Goal: Task Accomplishment & Management: Complete application form

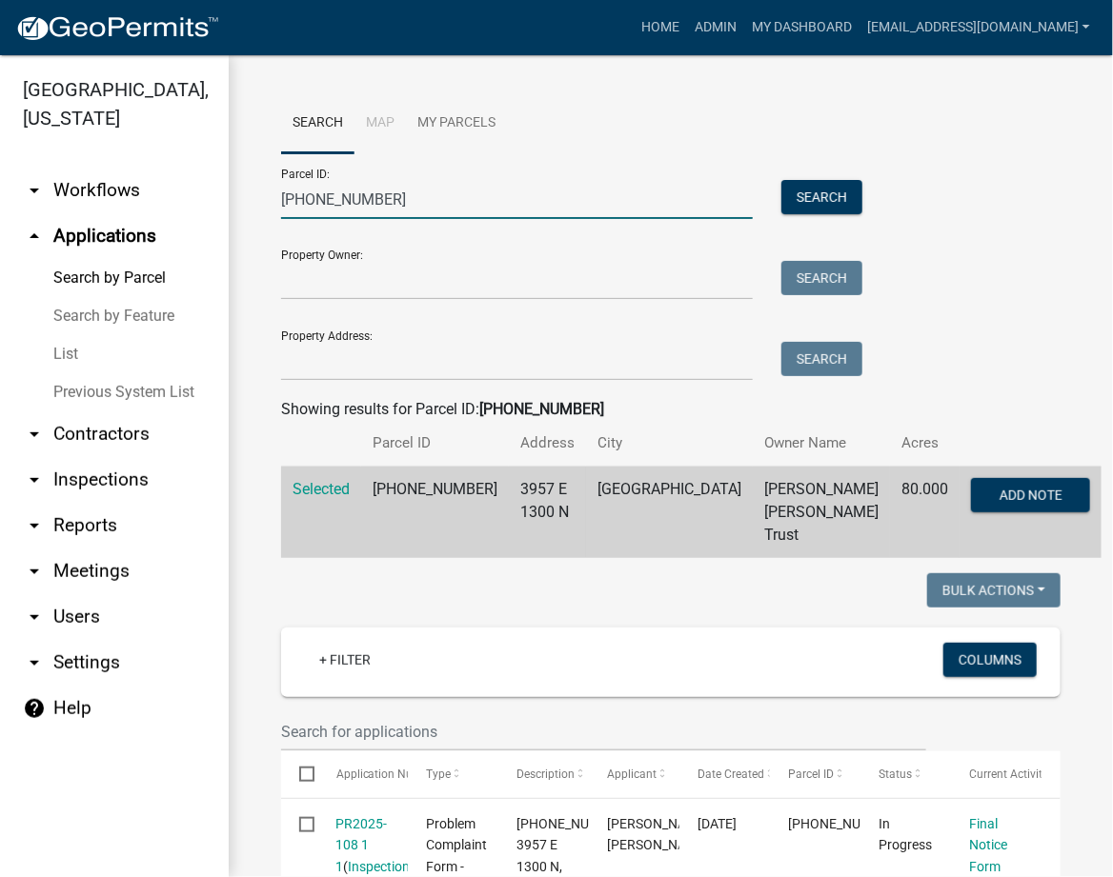
click at [312, 191] on input "[PHONE_NUMBER]" at bounding box center [517, 199] width 472 height 39
paste input "[PHONE_NUMBER]"
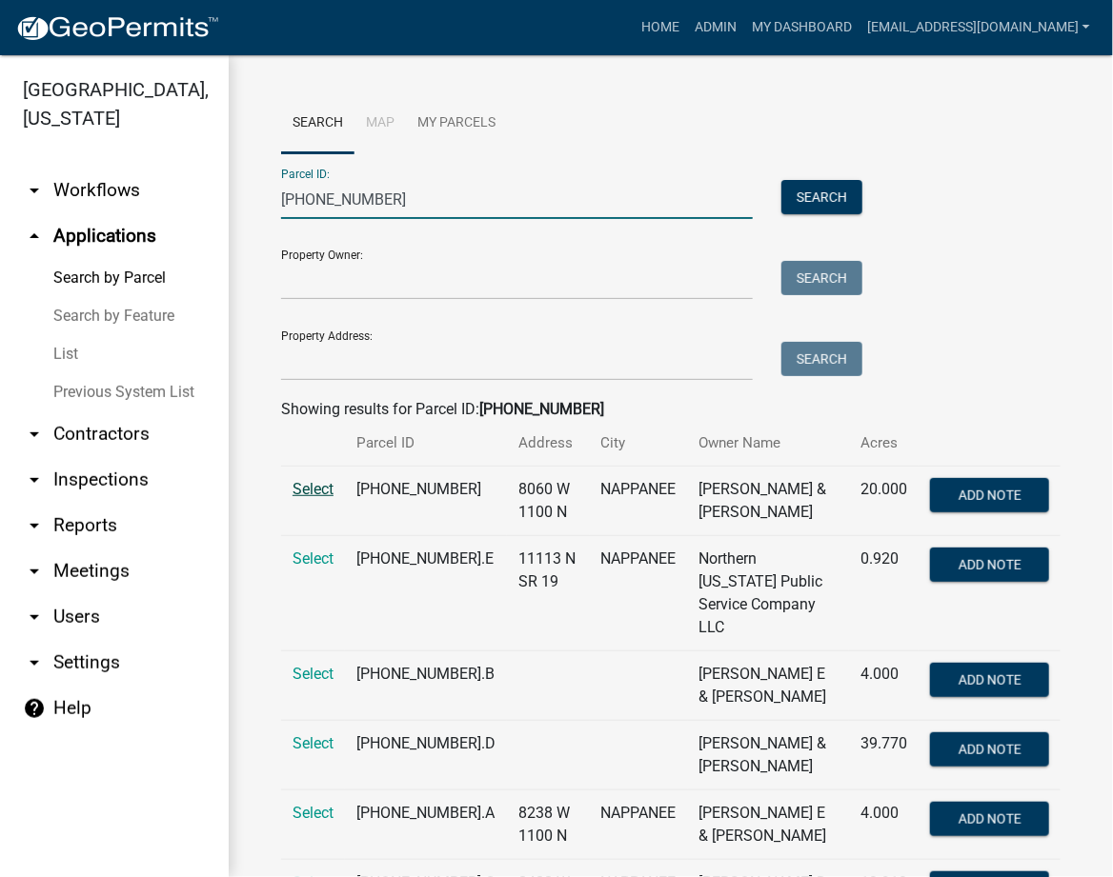
type input "[PHONE_NUMBER]"
click at [332, 485] on span "Select" at bounding box center [312, 489] width 41 height 18
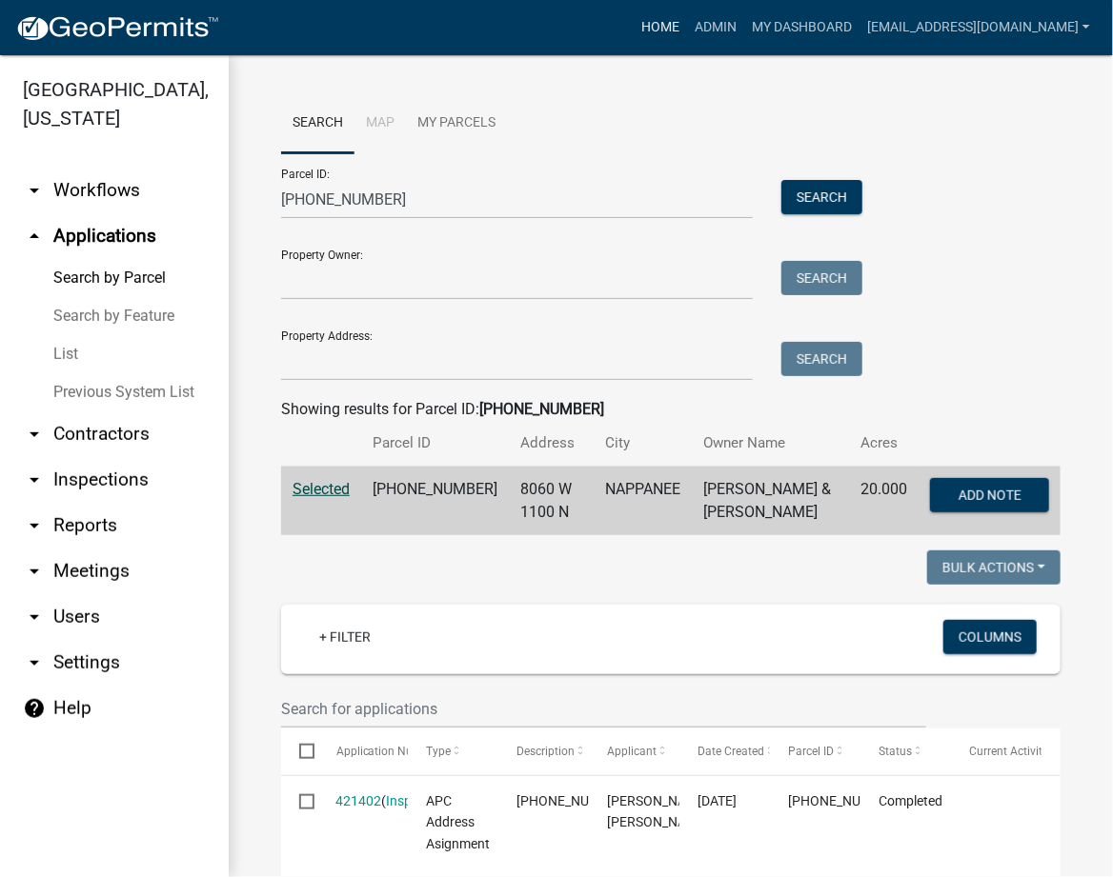
click at [687, 27] on link "Home" at bounding box center [659, 28] width 53 height 36
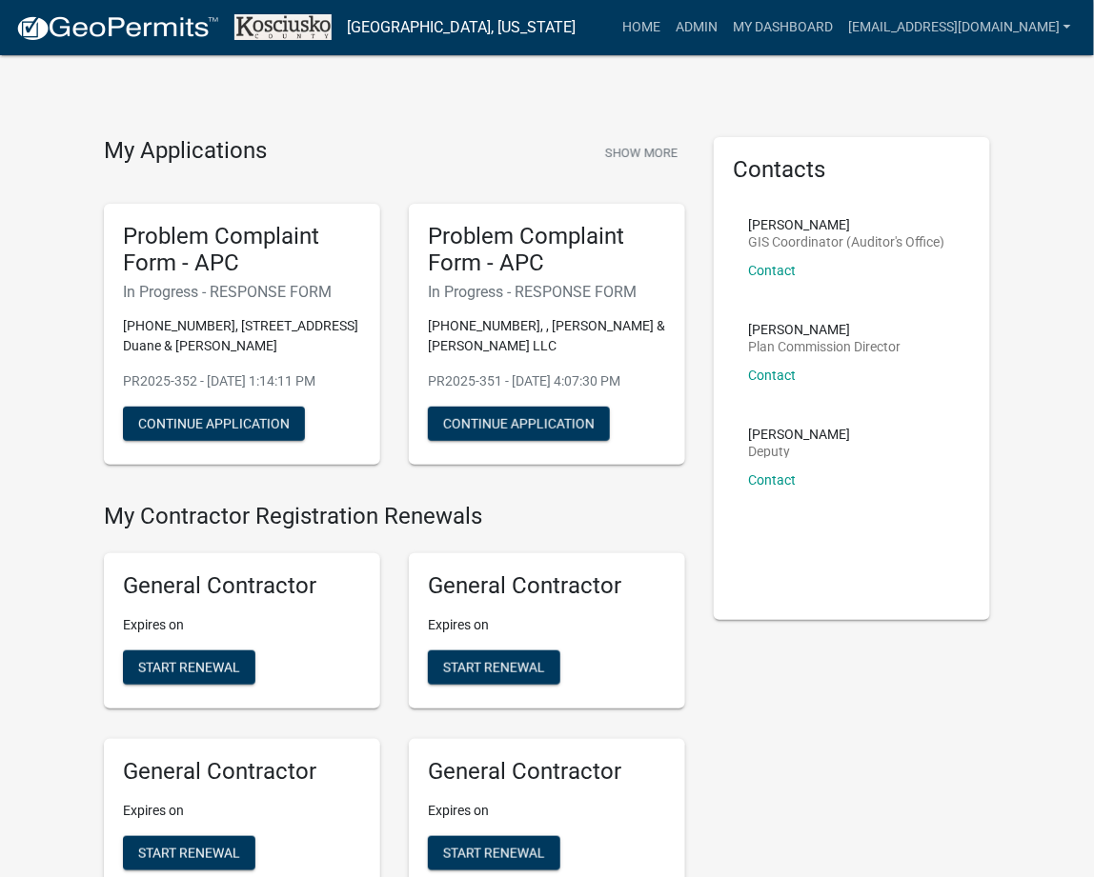
scroll to position [905, 0]
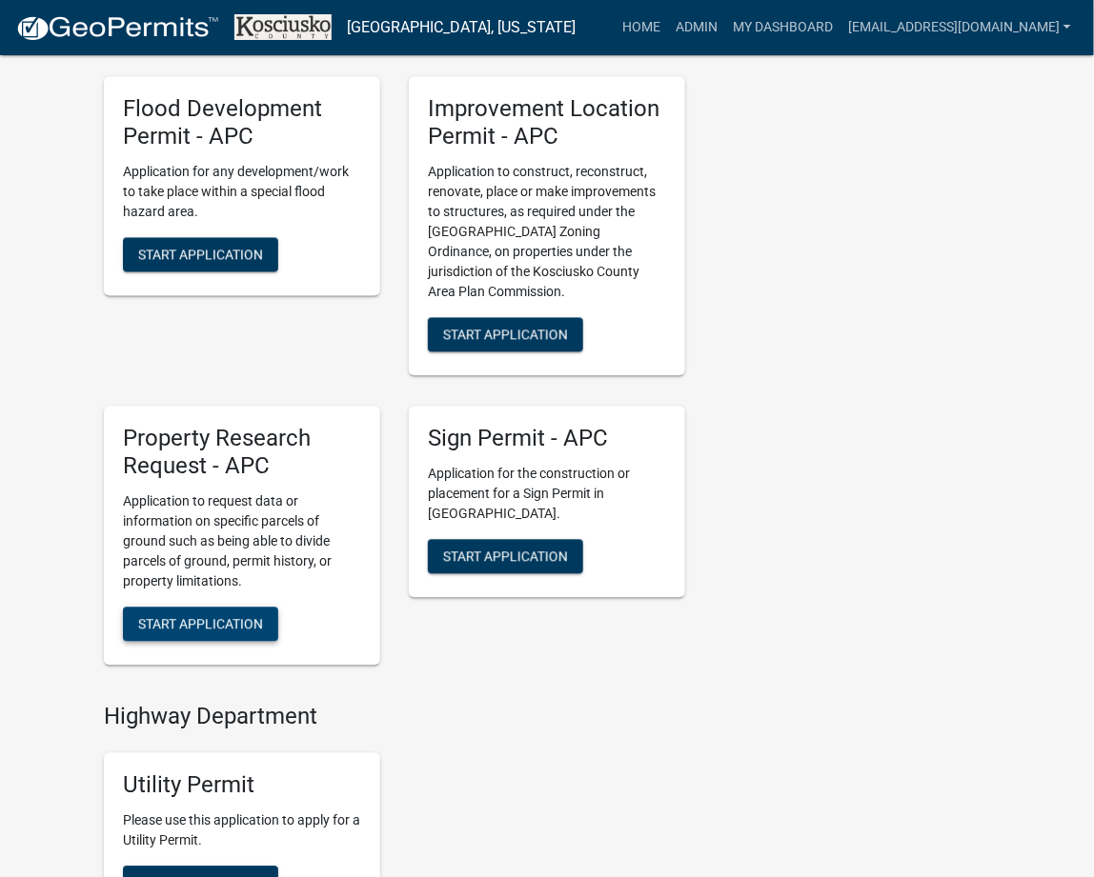
click at [176, 610] on button "Start Application" at bounding box center [200, 625] width 155 height 34
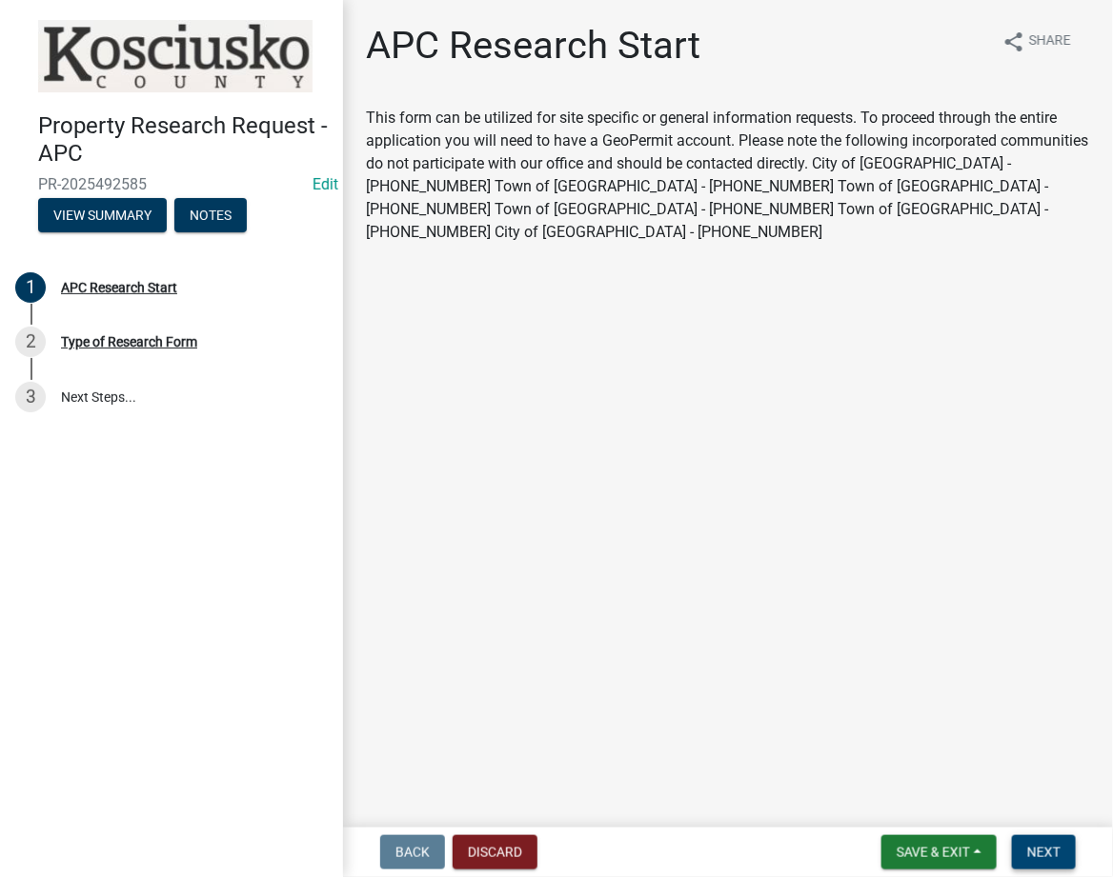
click at [1033, 861] on button "Next" at bounding box center [1044, 852] width 64 height 34
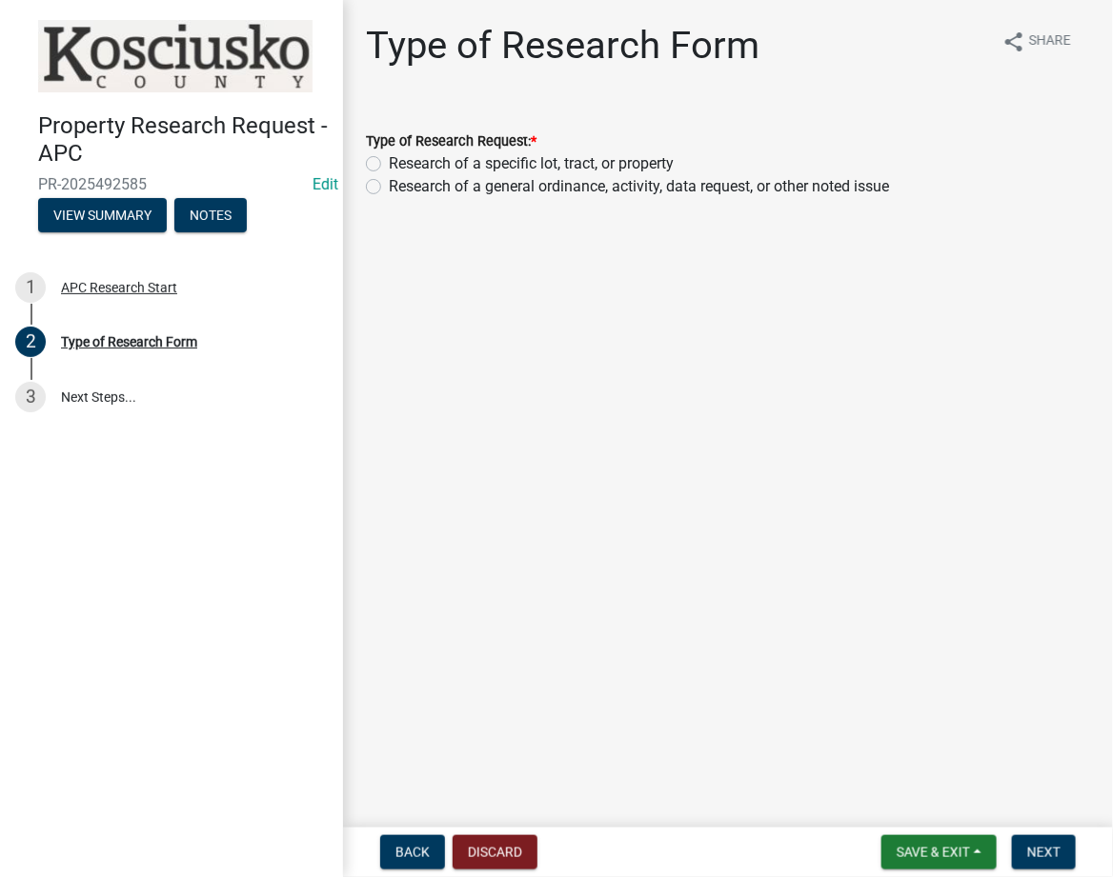
click at [389, 163] on label "Research of a specific lot, tract, or property" at bounding box center [531, 163] width 285 height 23
click at [389, 163] on input "Research of a specific lot, tract, or property" at bounding box center [395, 158] width 12 height 12
radio input "true"
click at [1038, 861] on button "Next" at bounding box center [1044, 852] width 64 height 34
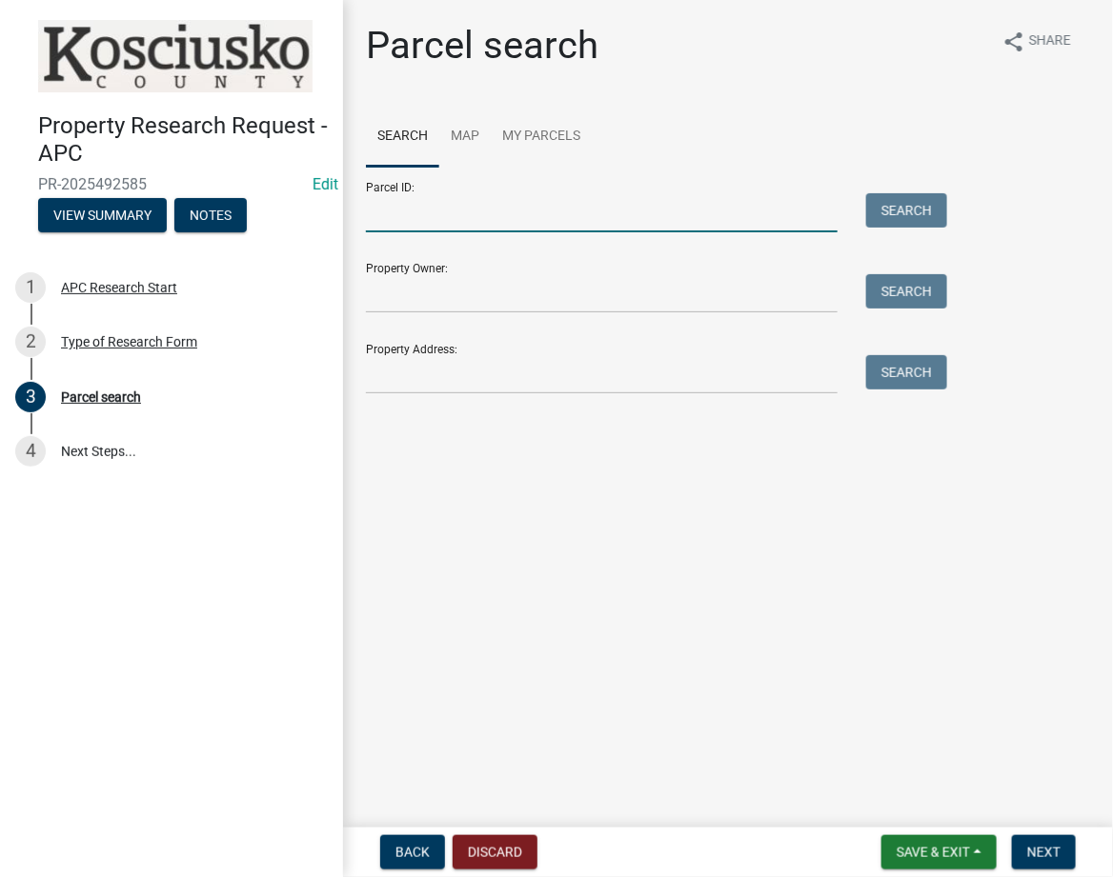
click at [539, 219] on input "Parcel ID:" at bounding box center [602, 212] width 472 height 39
paste input "[PHONE_NUMBER]"
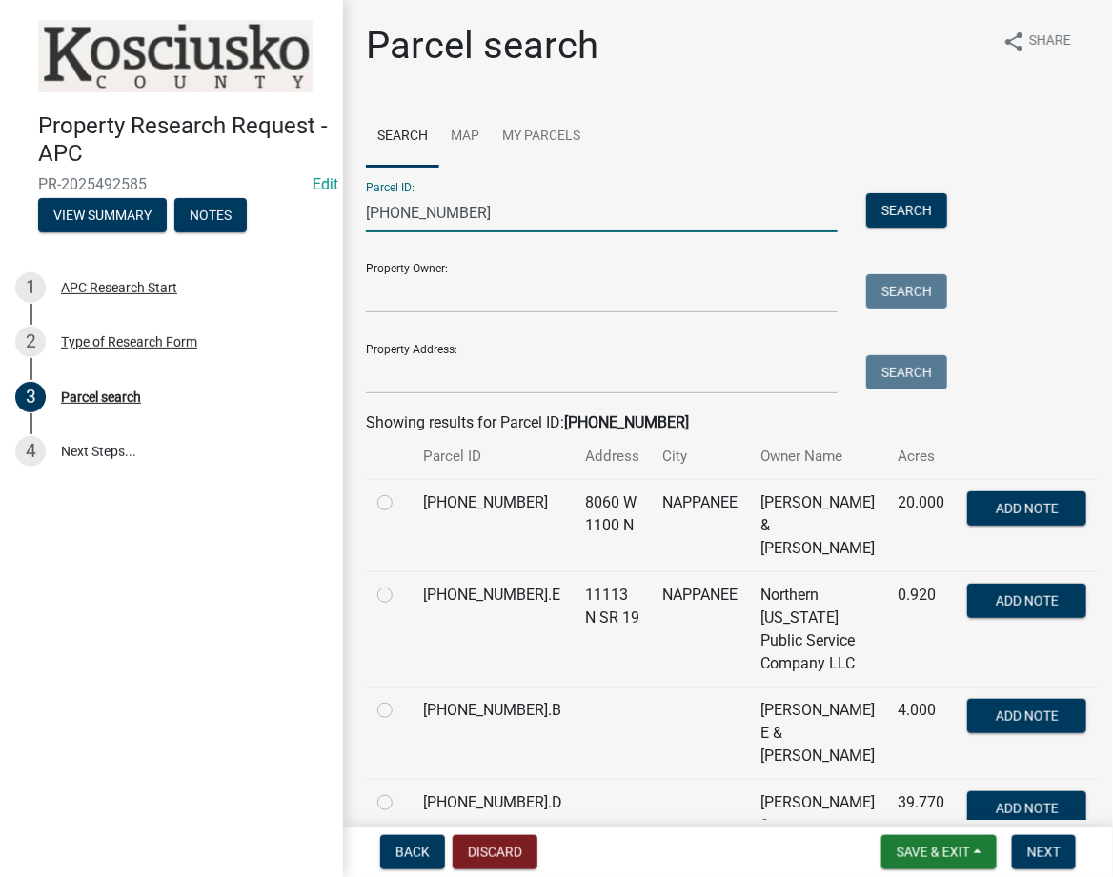
type input "[PHONE_NUMBER]"
click at [400, 492] on label at bounding box center [400, 492] width 0 height 0
click at [400, 499] on input "radio" at bounding box center [406, 498] width 12 height 12
radio input "true"
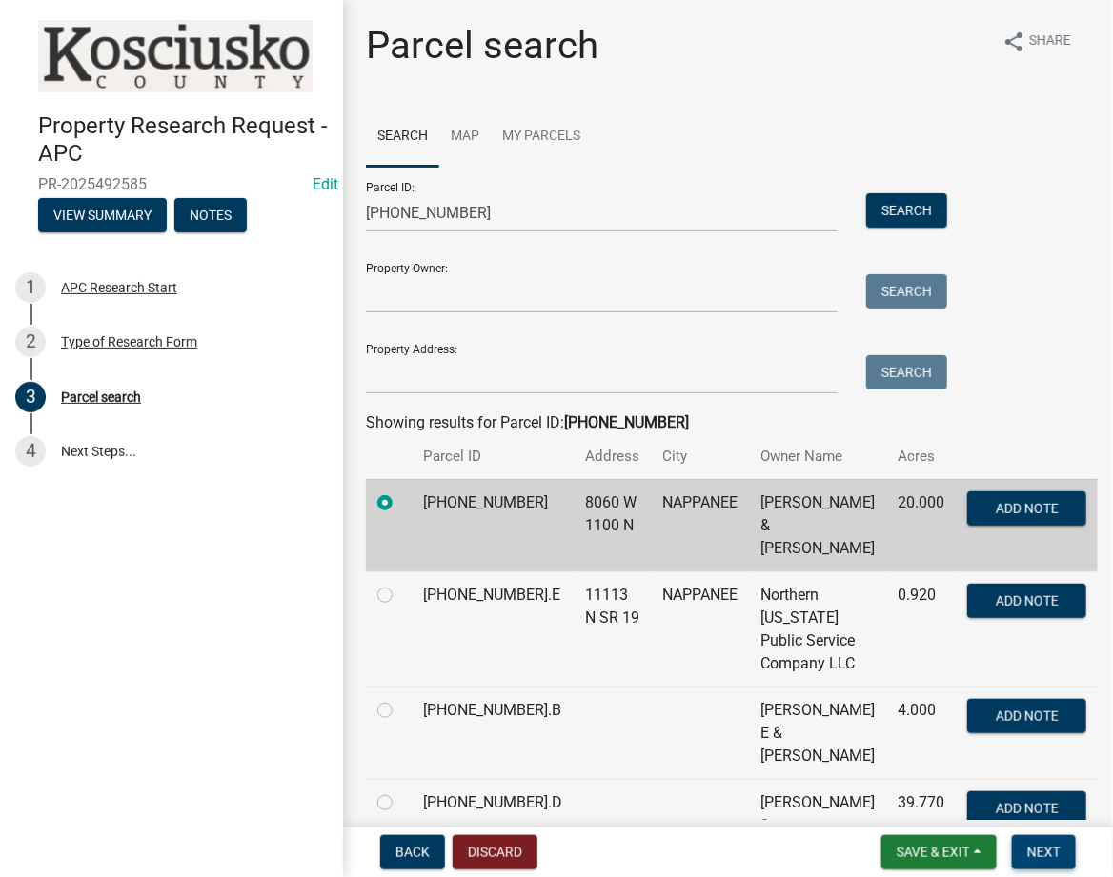
click at [1039, 857] on span "Next" at bounding box center [1043, 852] width 33 height 15
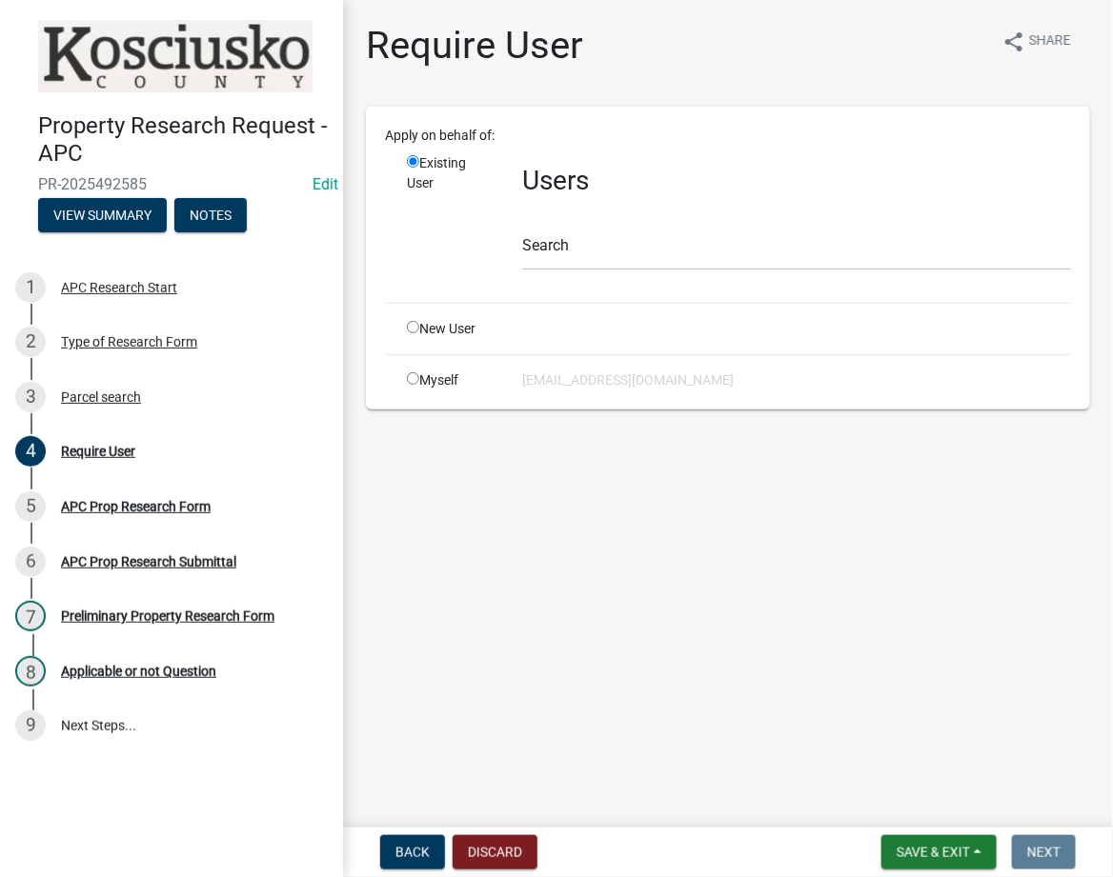
click at [411, 381] on input "radio" at bounding box center [413, 378] width 12 height 12
radio input "true"
radio input "false"
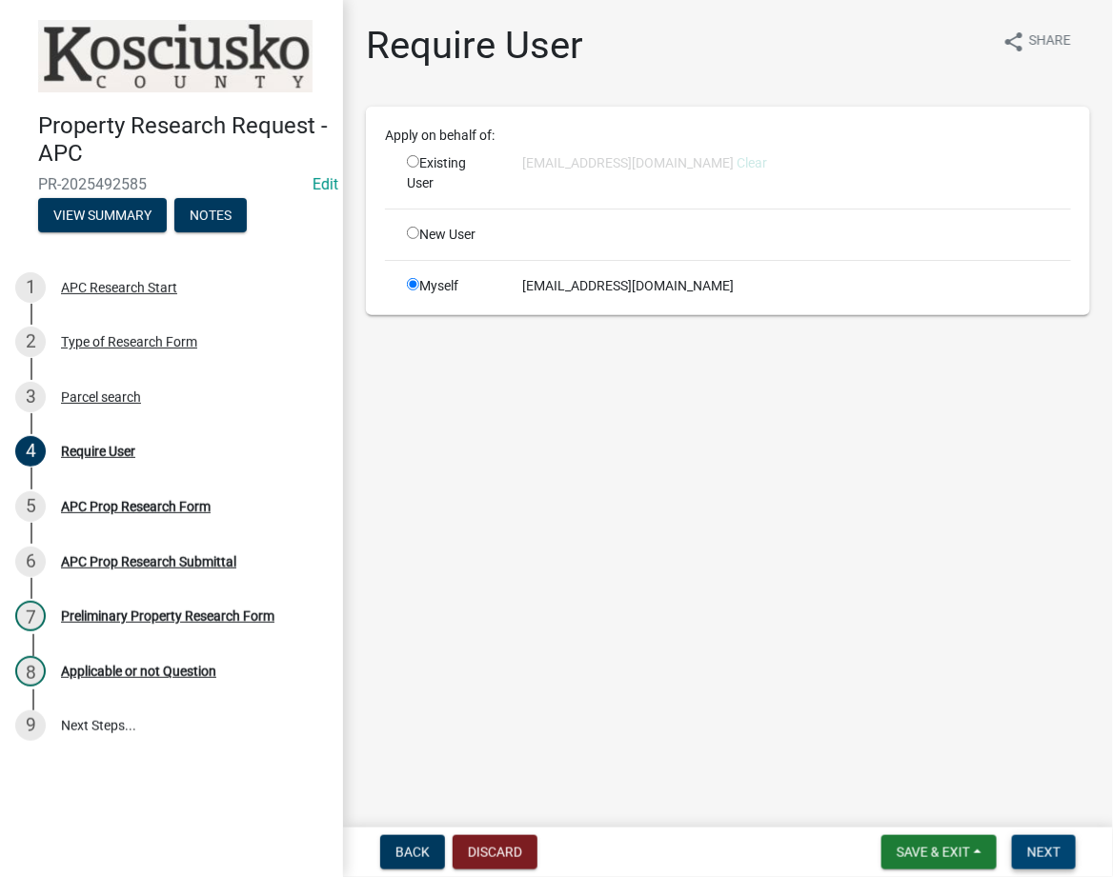
click at [1047, 858] on span "Next" at bounding box center [1043, 852] width 33 height 15
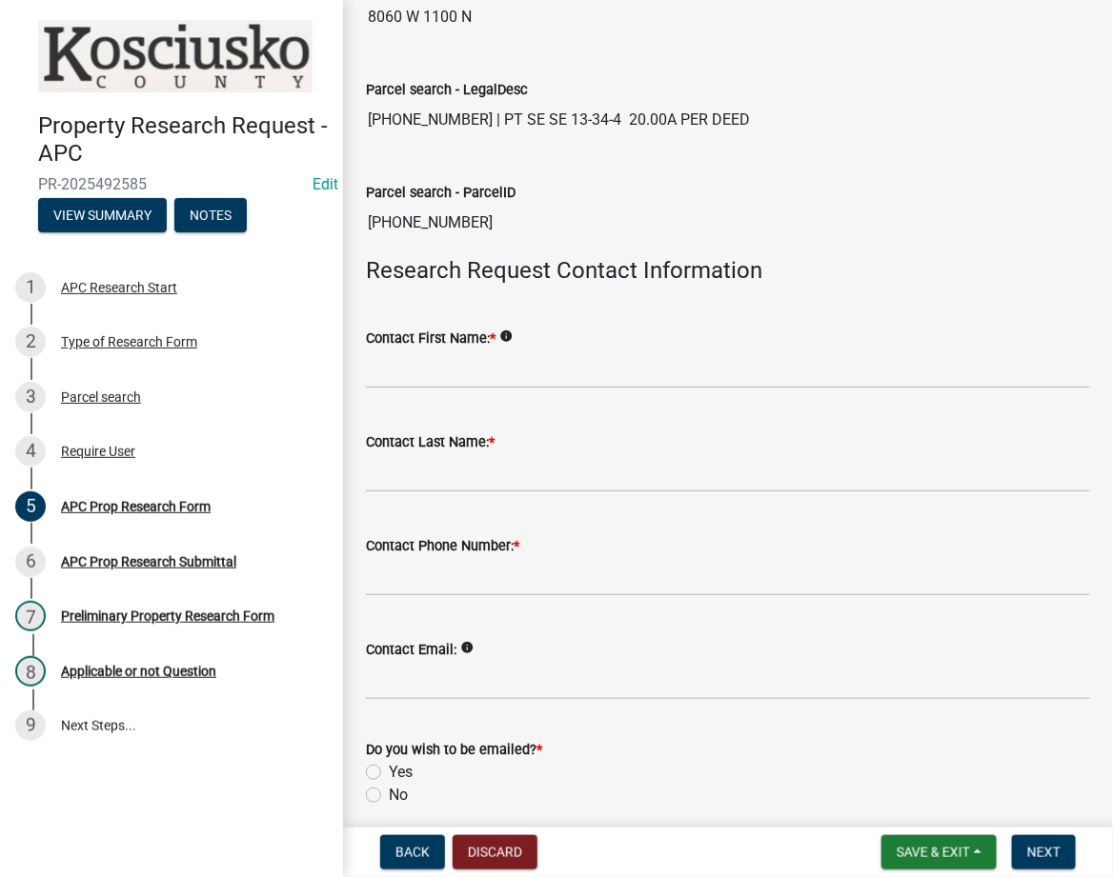
scroll to position [338, 0]
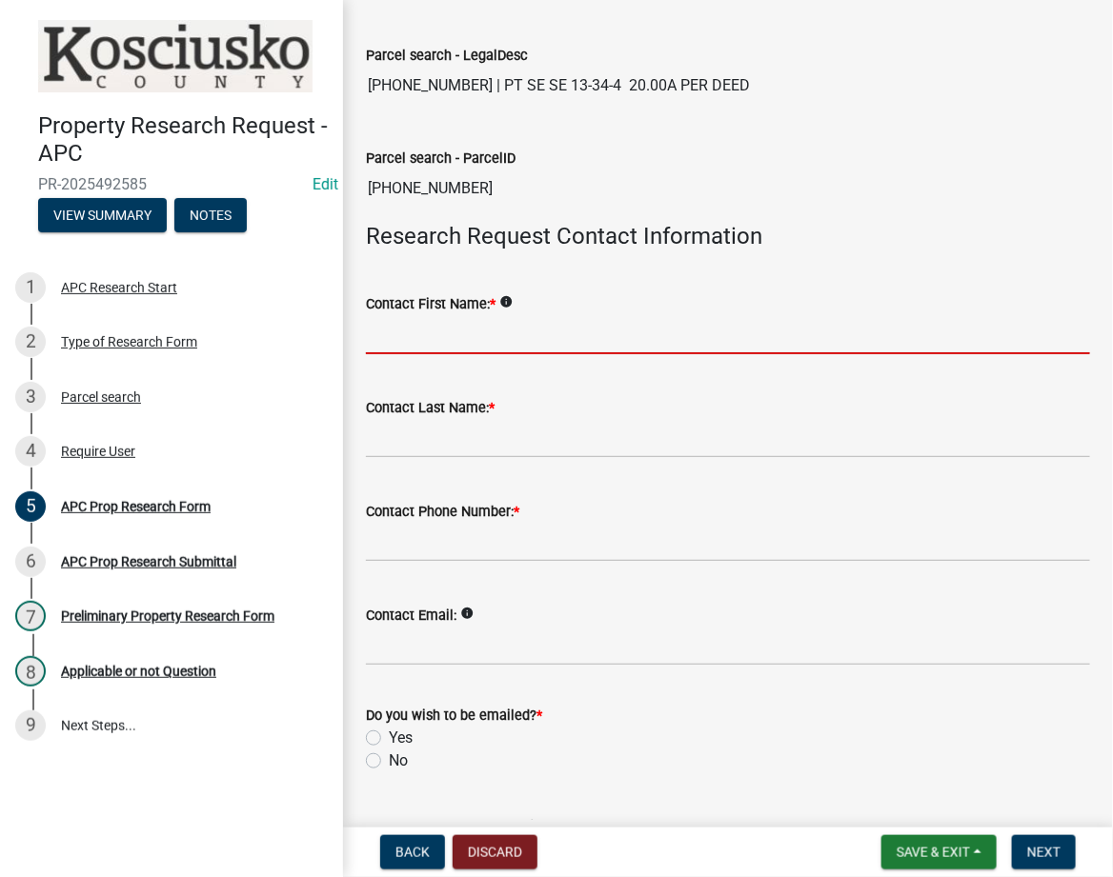
click at [437, 340] on input "Contact First Name: *" at bounding box center [728, 334] width 724 height 39
type input "[PERSON_NAME]"
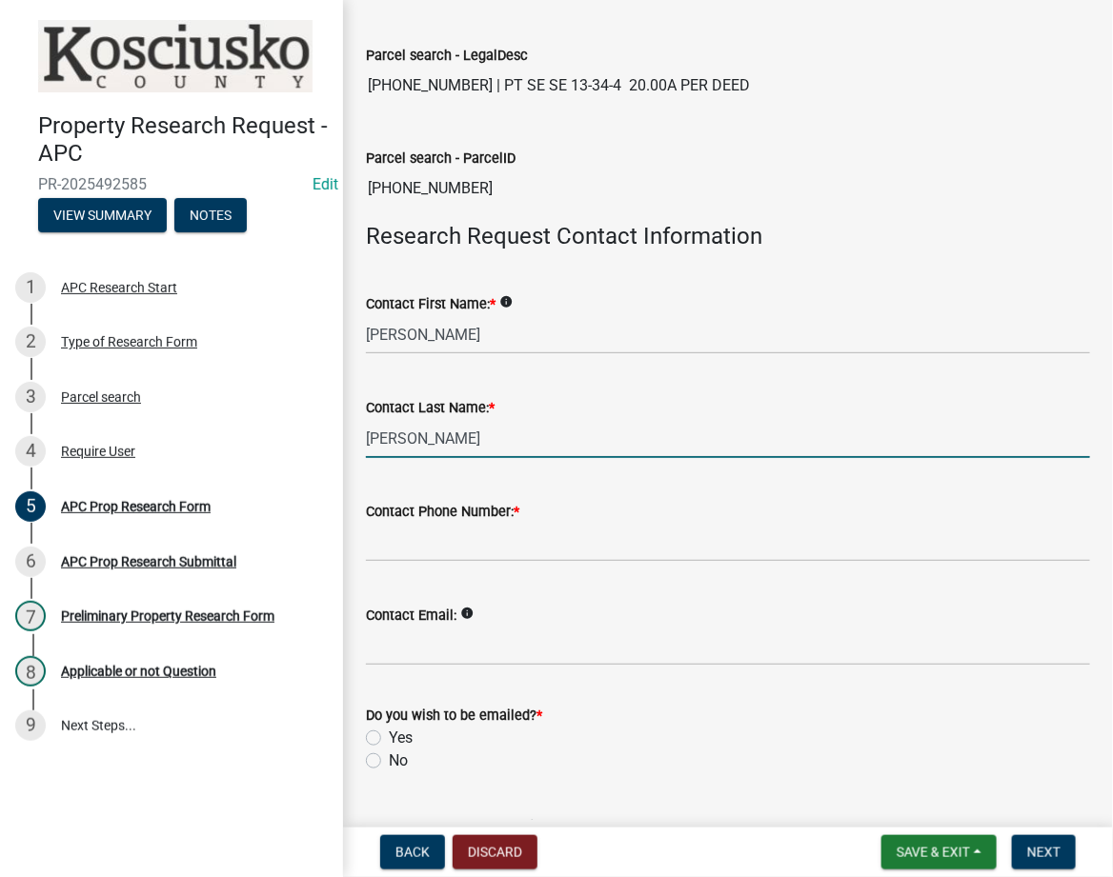
type input "[PERSON_NAME]"
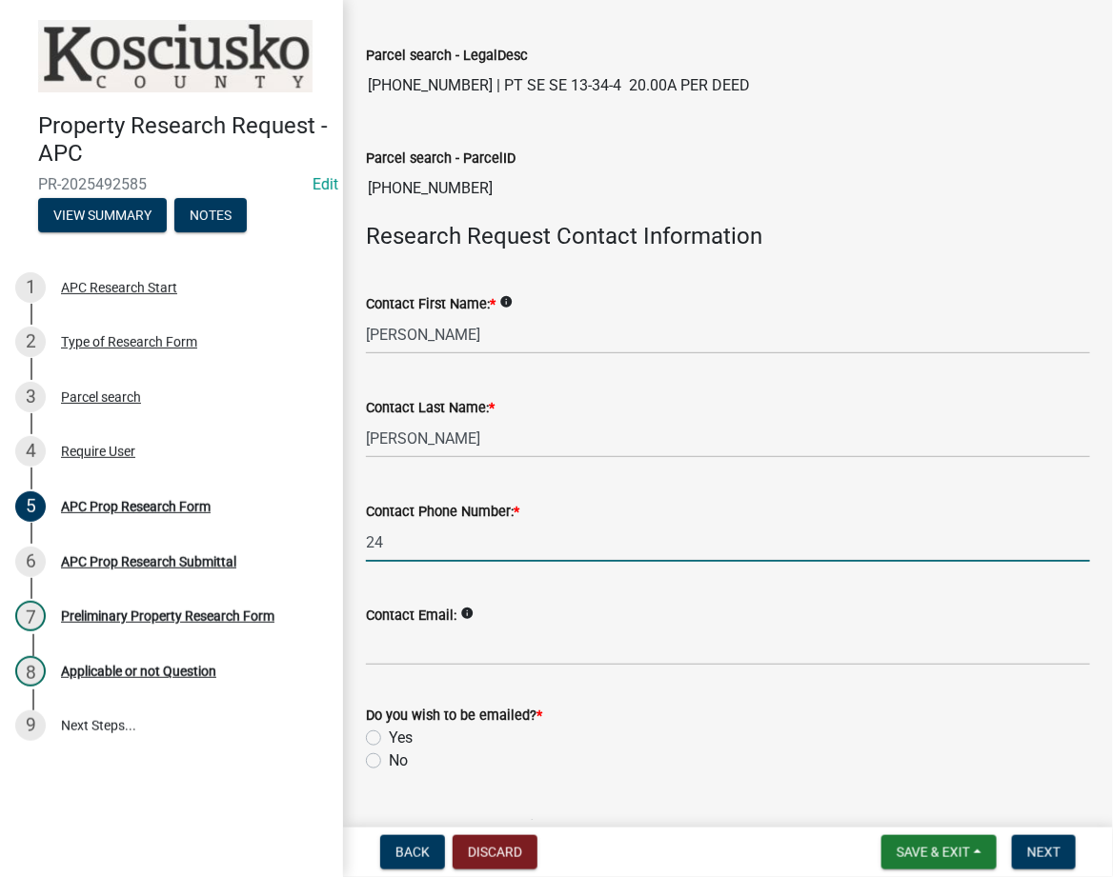
type input "2"
type input "[PHONE_NUMBER]"
click at [389, 733] on label "Yes" at bounding box center [401, 738] width 24 height 23
click at [389, 733] on input "Yes" at bounding box center [395, 733] width 12 height 12
radio input "true"
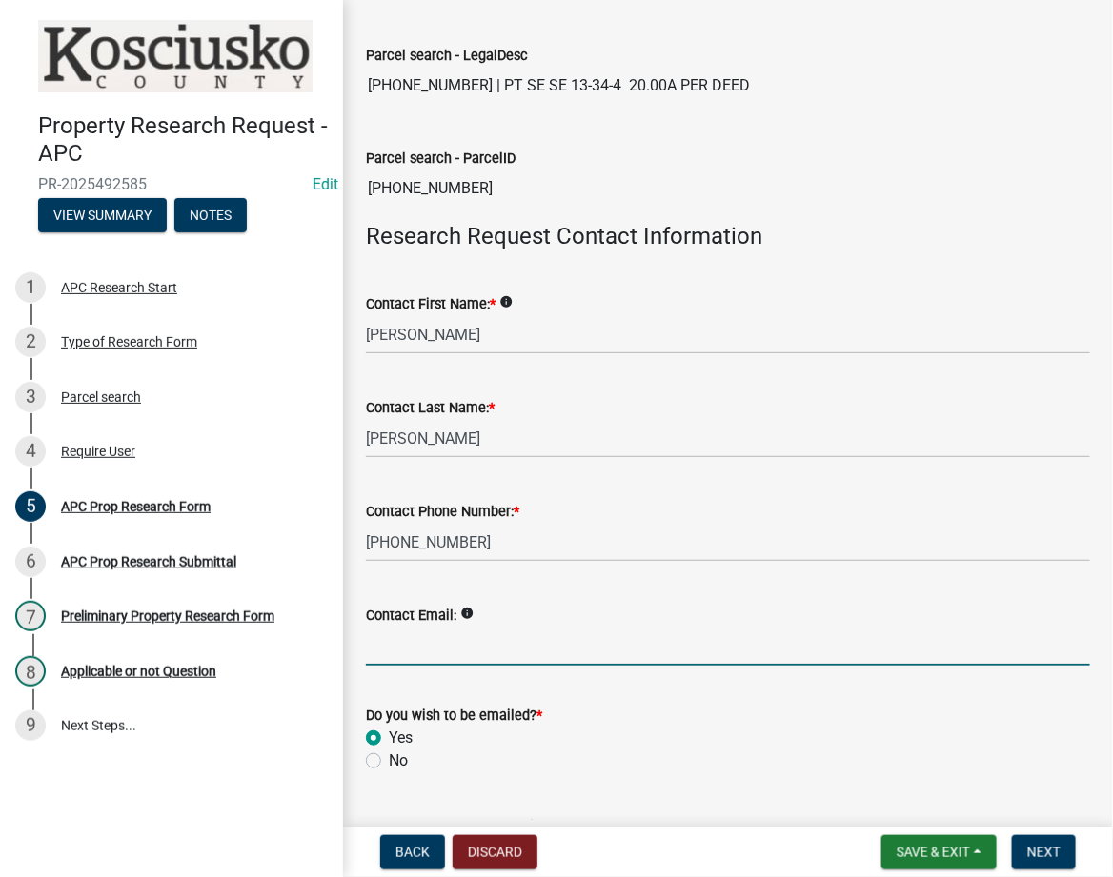
click at [386, 650] on input "Contact Email:" at bounding box center [728, 646] width 724 height 39
paste input "[EMAIL_ADDRESS][DOMAIN_NAME]"
type input "[EMAIL_ADDRESS][DOMAIN_NAME]"
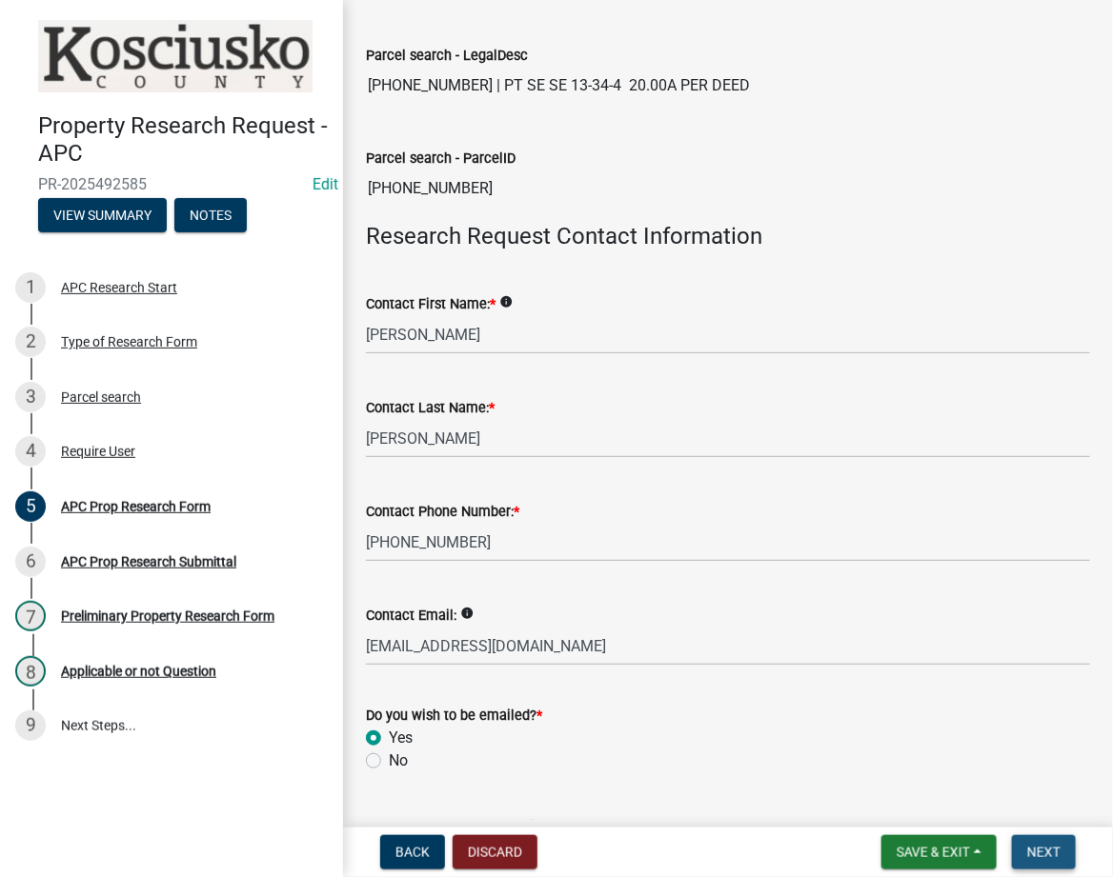
click at [1056, 845] on span "Next" at bounding box center [1043, 852] width 33 height 15
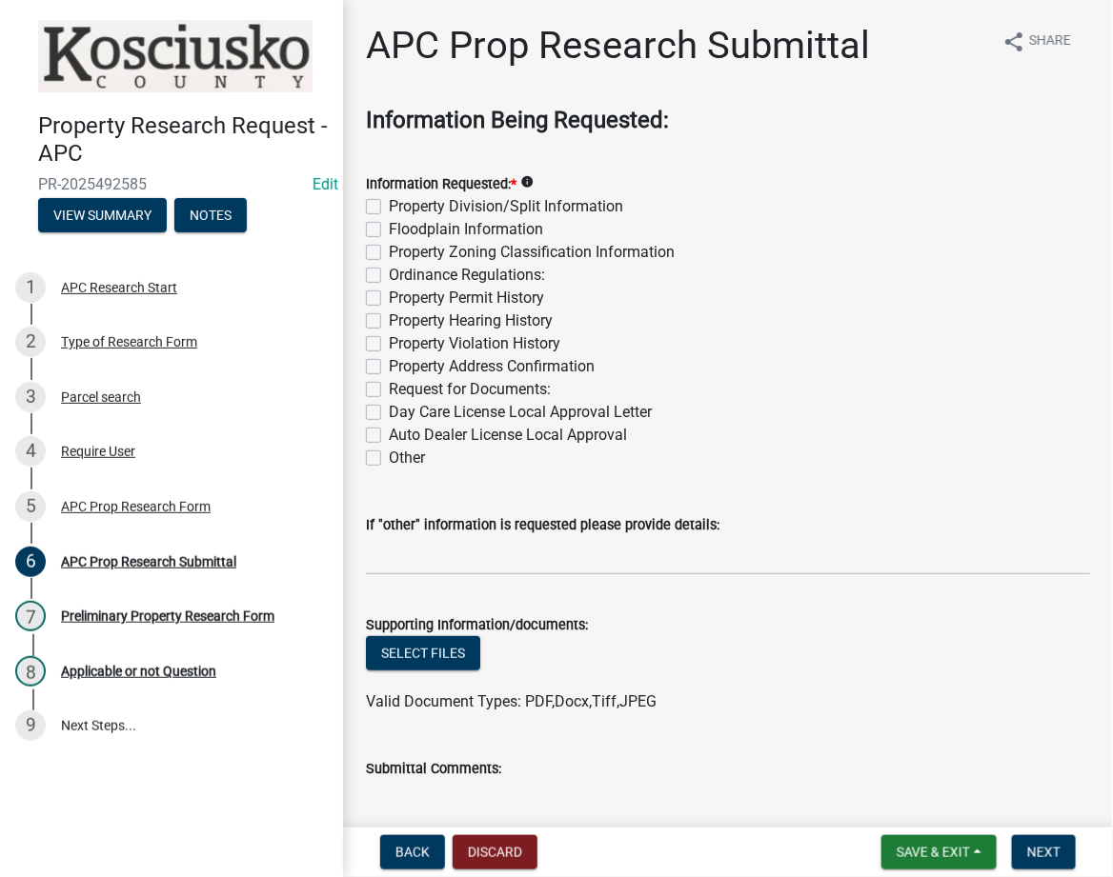
click at [389, 207] on label "Property Division/Split Information" at bounding box center [506, 206] width 234 height 23
click at [389, 207] on input "Property Division/Split Information" at bounding box center [395, 201] width 12 height 12
checkbox input "true"
checkbox input "false"
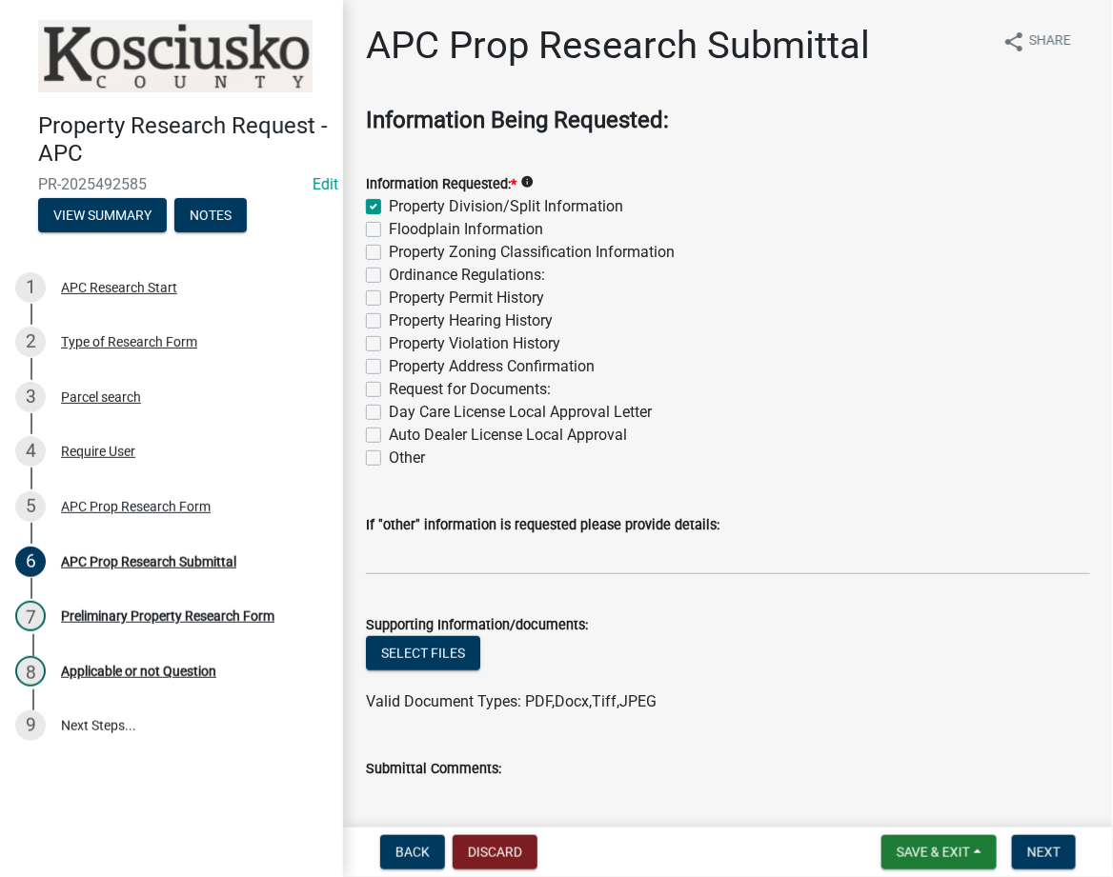
checkbox input "false"
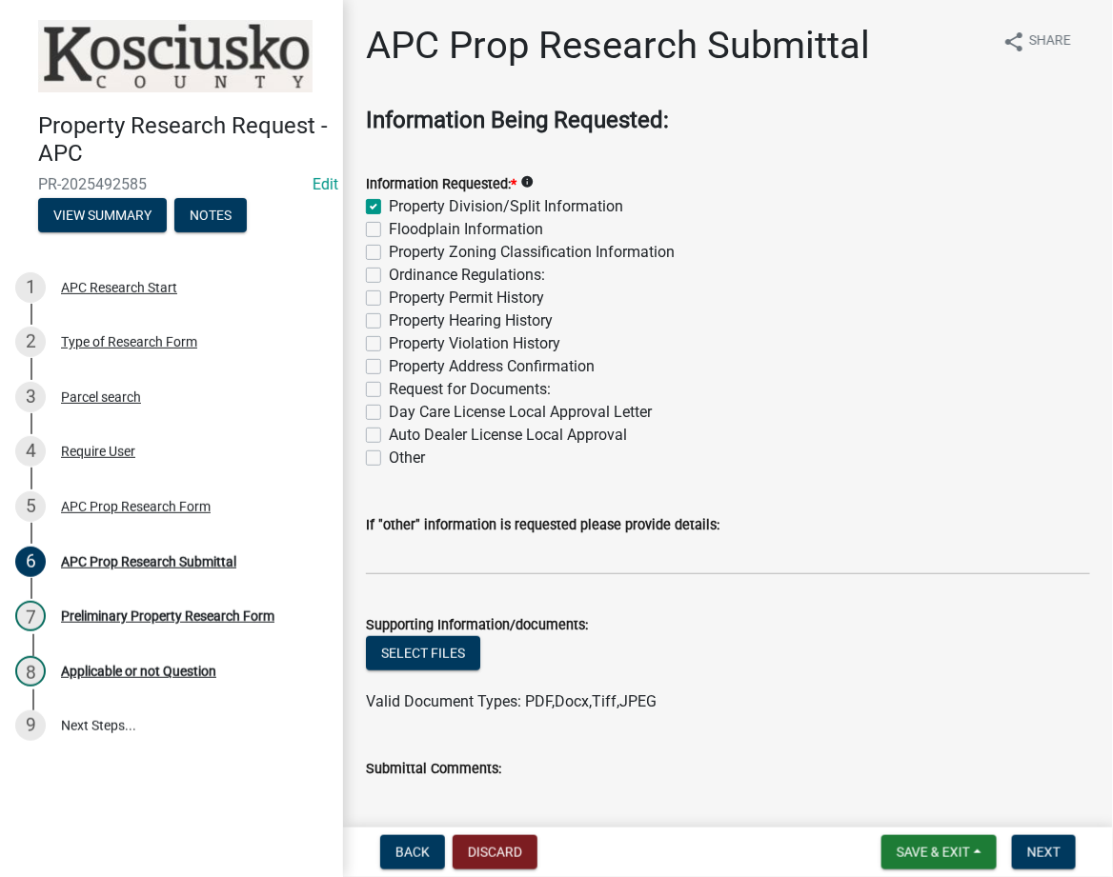
checkbox input "false"
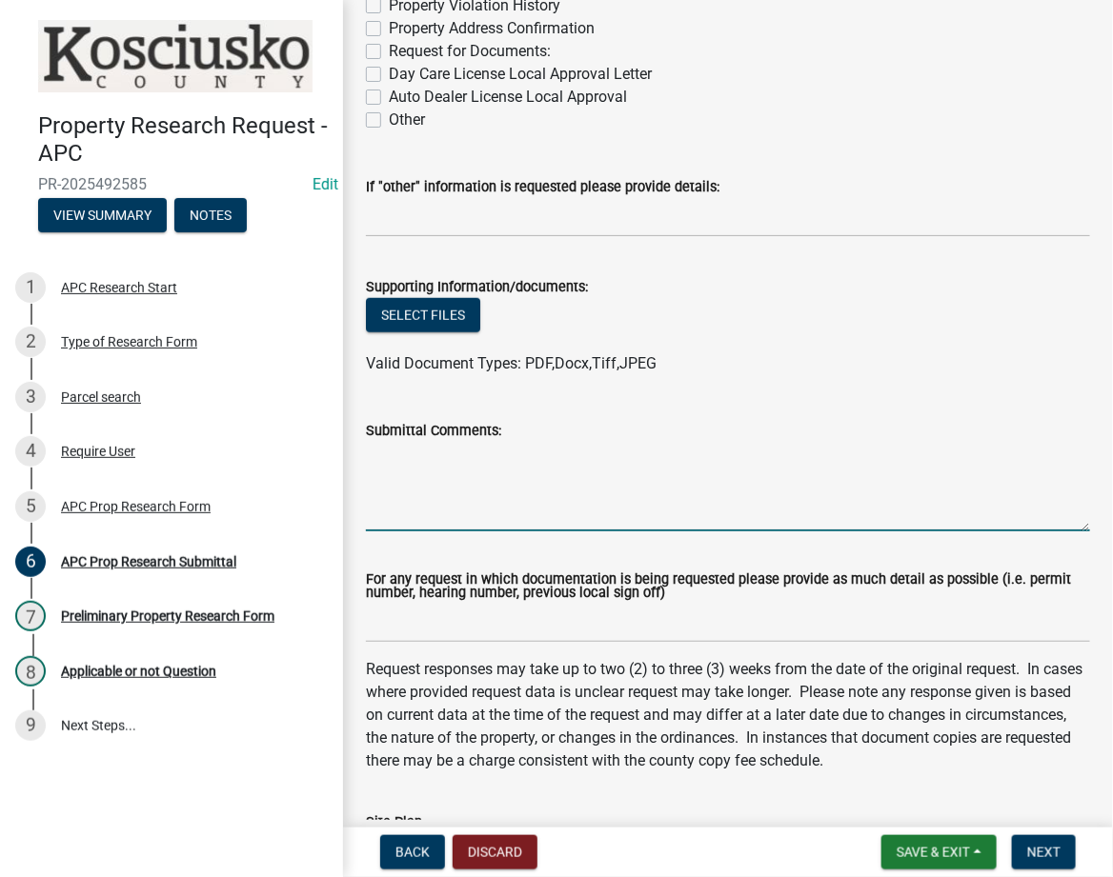
click at [480, 512] on textarea "Submittal Comments:" at bounding box center [728, 487] width 724 height 90
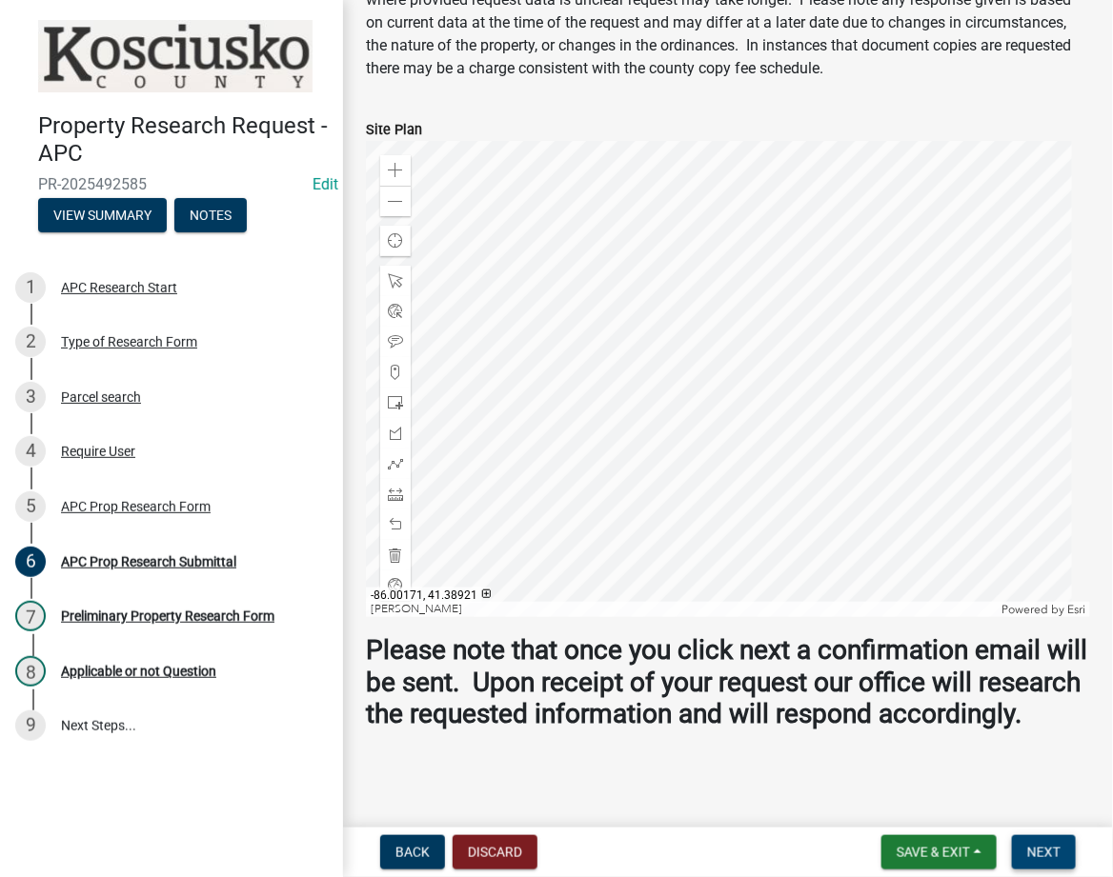
type textarea "SPLITS"
click at [1043, 847] on span "Next" at bounding box center [1043, 852] width 33 height 15
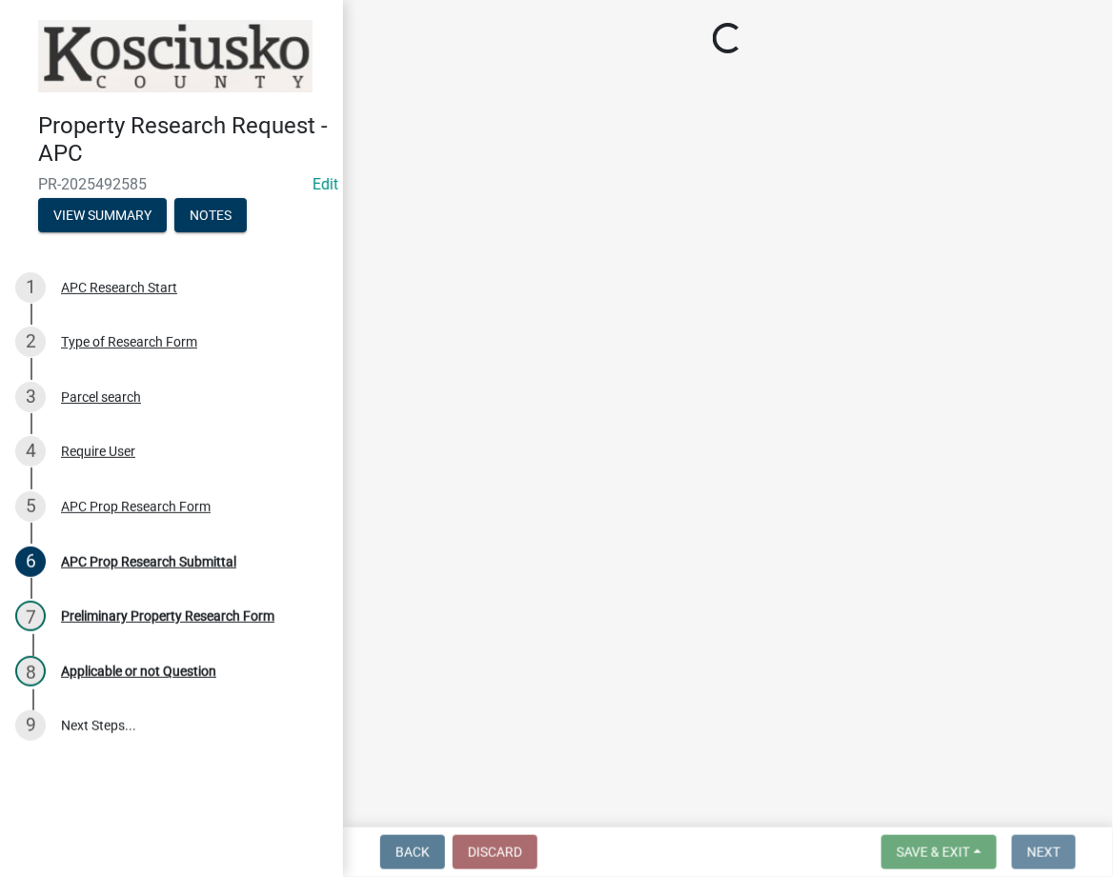
scroll to position [0, 0]
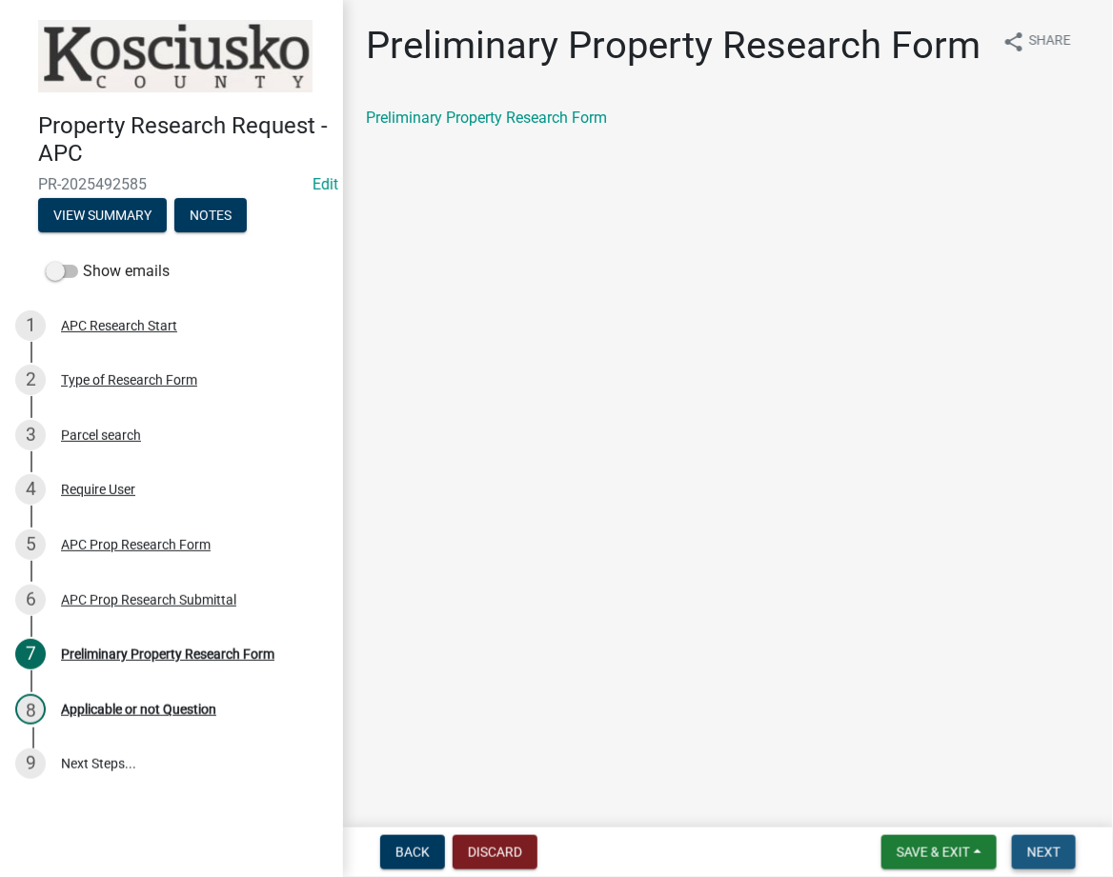
click at [1043, 847] on span "Next" at bounding box center [1043, 852] width 33 height 15
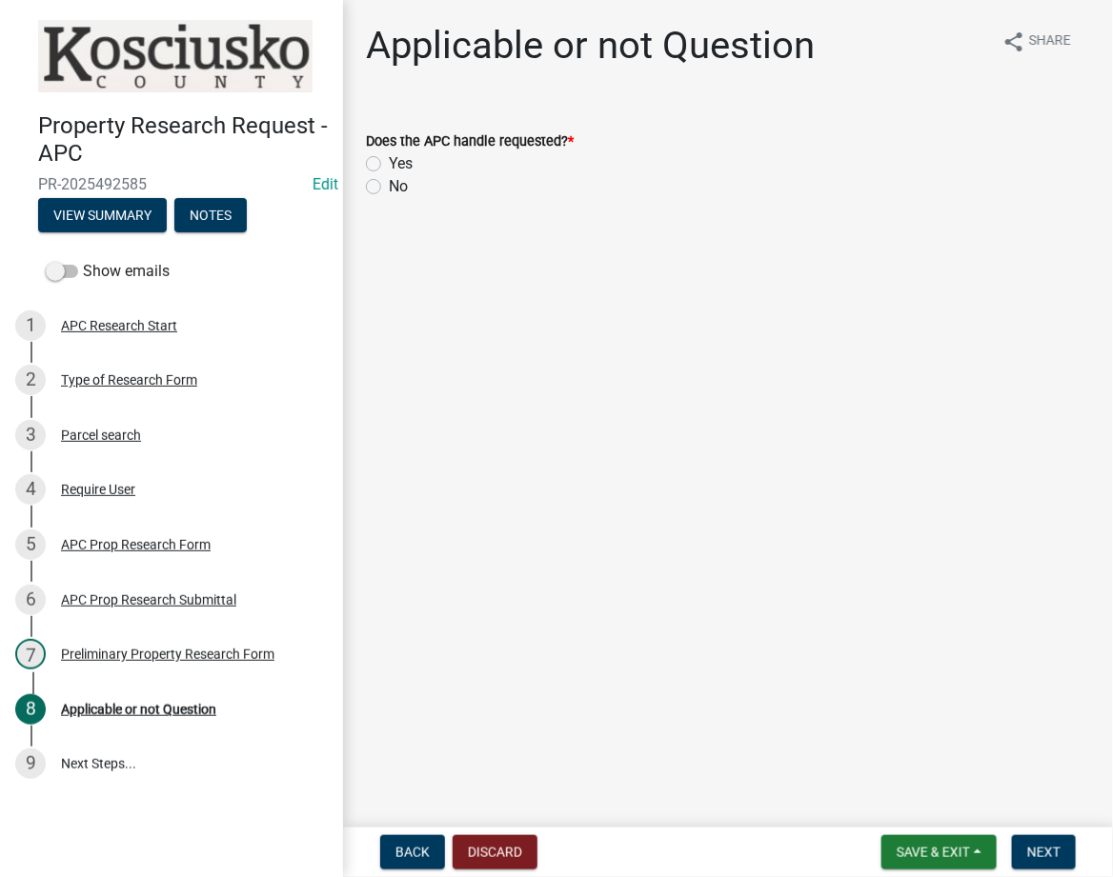
click at [389, 167] on label "Yes" at bounding box center [401, 163] width 24 height 23
click at [389, 165] on input "Yes" at bounding box center [395, 158] width 12 height 12
radio input "true"
click at [1040, 845] on span "Next" at bounding box center [1043, 852] width 33 height 15
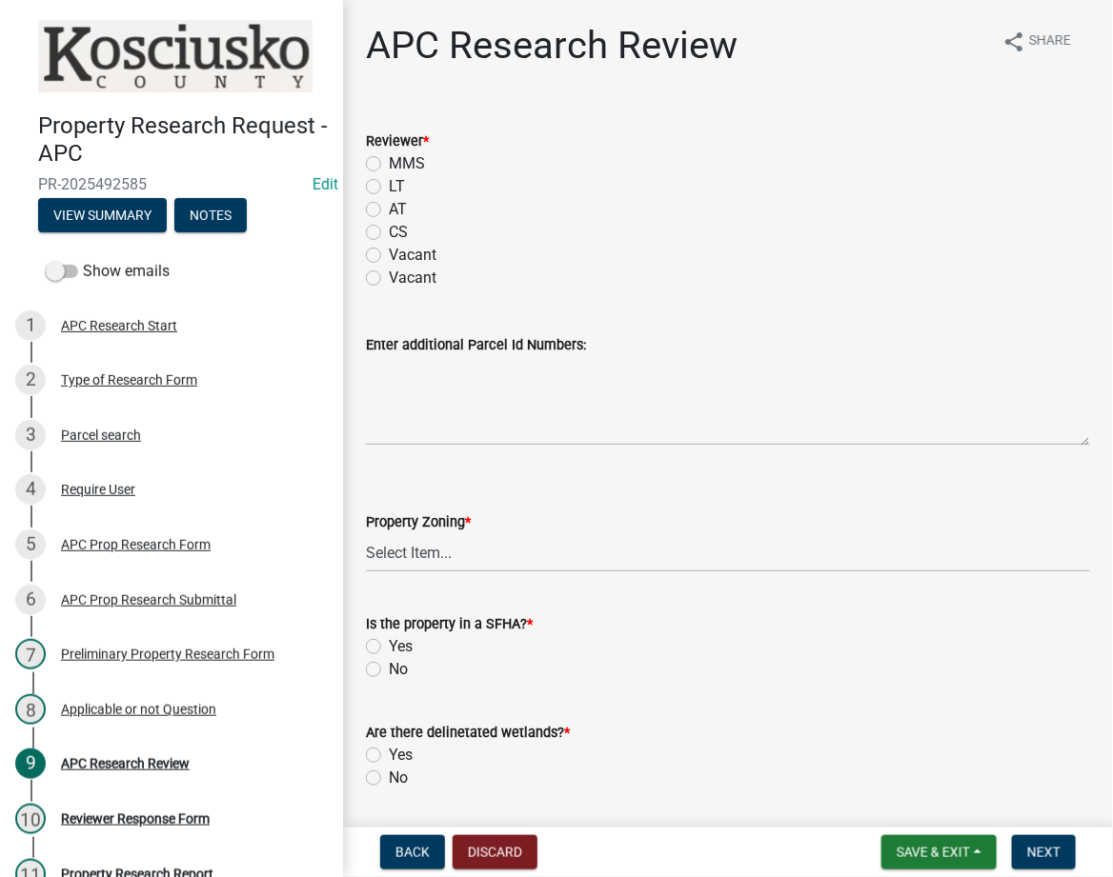
click at [389, 183] on label "LT" at bounding box center [397, 186] width 16 height 23
click at [389, 183] on input "LT" at bounding box center [395, 181] width 12 height 12
radio input "true"
click at [392, 551] on select "Select Item... Agricultural Agricultural 2 Residential Commercial Industrial 1 …" at bounding box center [728, 552] width 724 height 39
click at [366, 533] on select "Select Item... Agricultural Agricultural 2 Residential Commercial Industrial 1 …" at bounding box center [728, 552] width 724 height 39
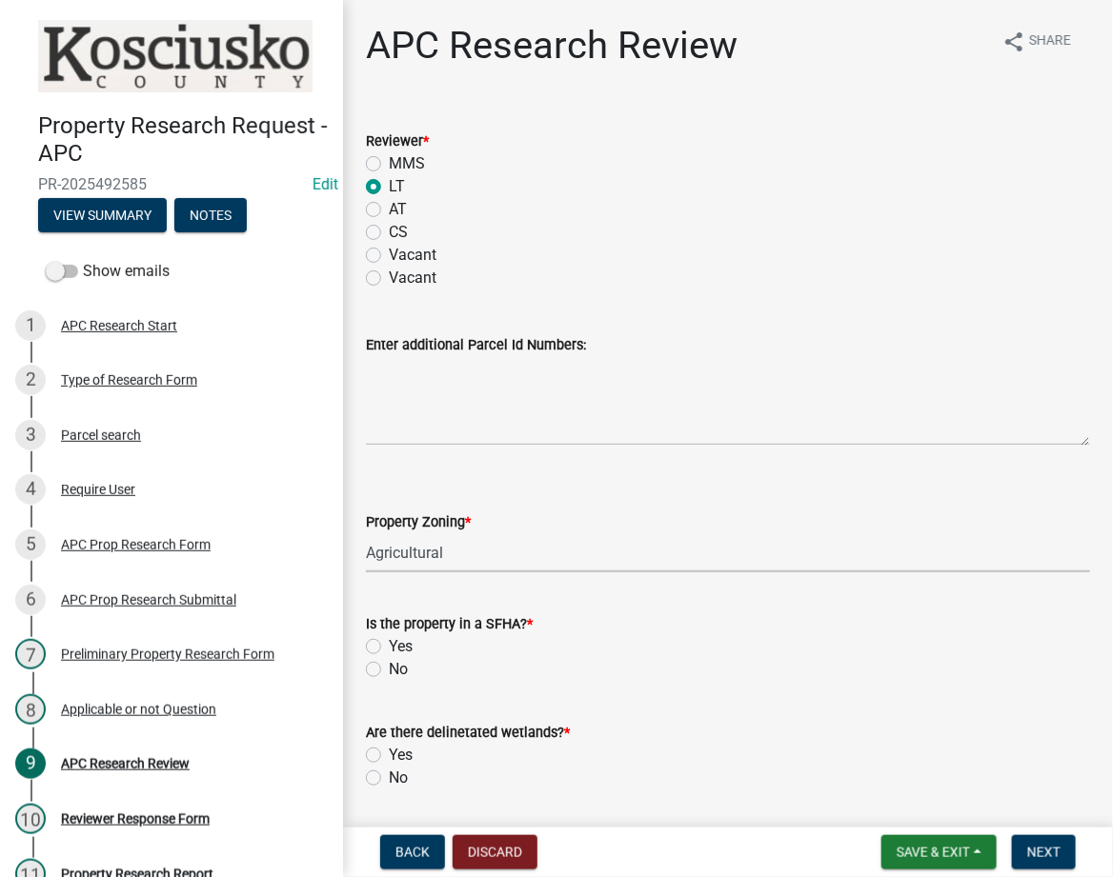
select select "fa378ffa-5b76-4540-9014-3a35c1b5764a"
click at [389, 673] on label "No" at bounding box center [398, 669] width 19 height 23
click at [389, 671] on input "No" at bounding box center [395, 664] width 12 height 12
radio input "true"
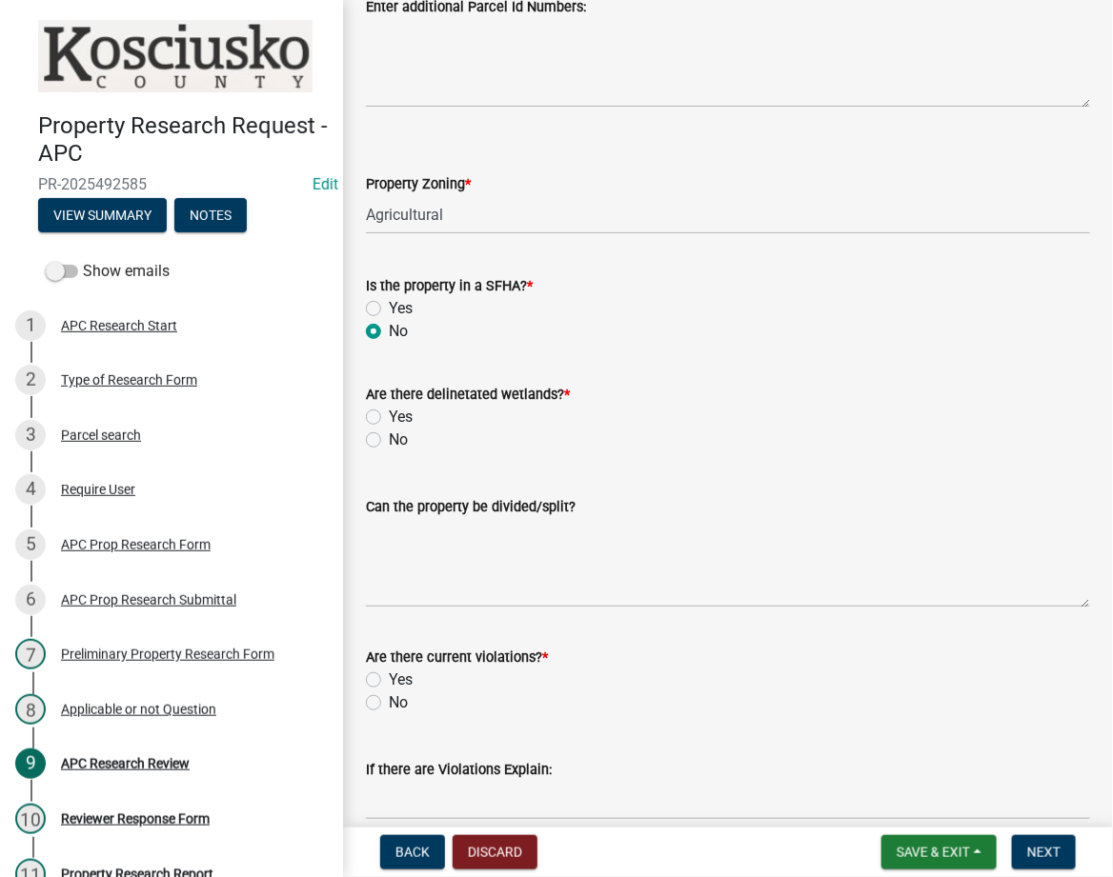
click at [389, 435] on label "No" at bounding box center [398, 440] width 19 height 23
click at [389, 435] on input "No" at bounding box center [395, 435] width 12 height 12
radio input "true"
click at [547, 532] on textarea "Can the property be divided/split?" at bounding box center [728, 563] width 724 height 90
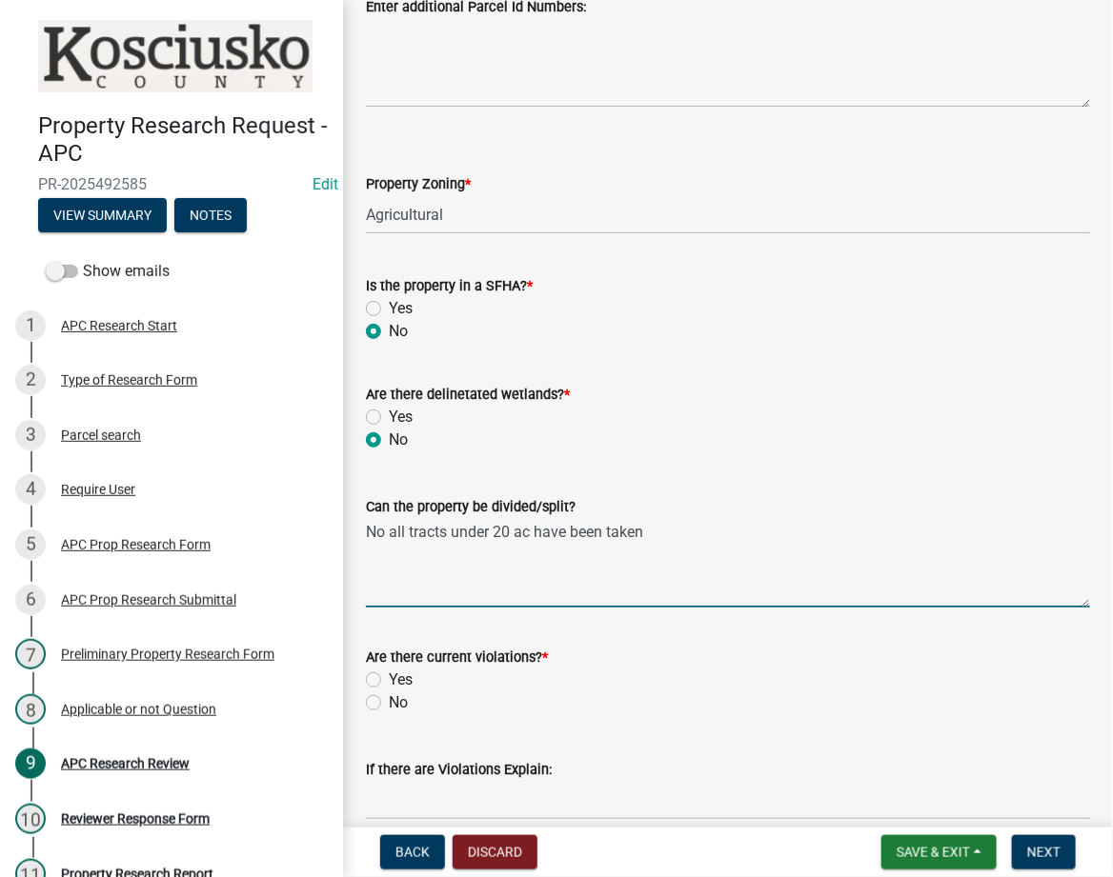
type textarea "No all tracts under 20 ac have been taken"
click at [389, 699] on label "No" at bounding box center [398, 703] width 19 height 23
click at [389, 699] on input "No" at bounding box center [395, 698] width 12 height 12
radio input "true"
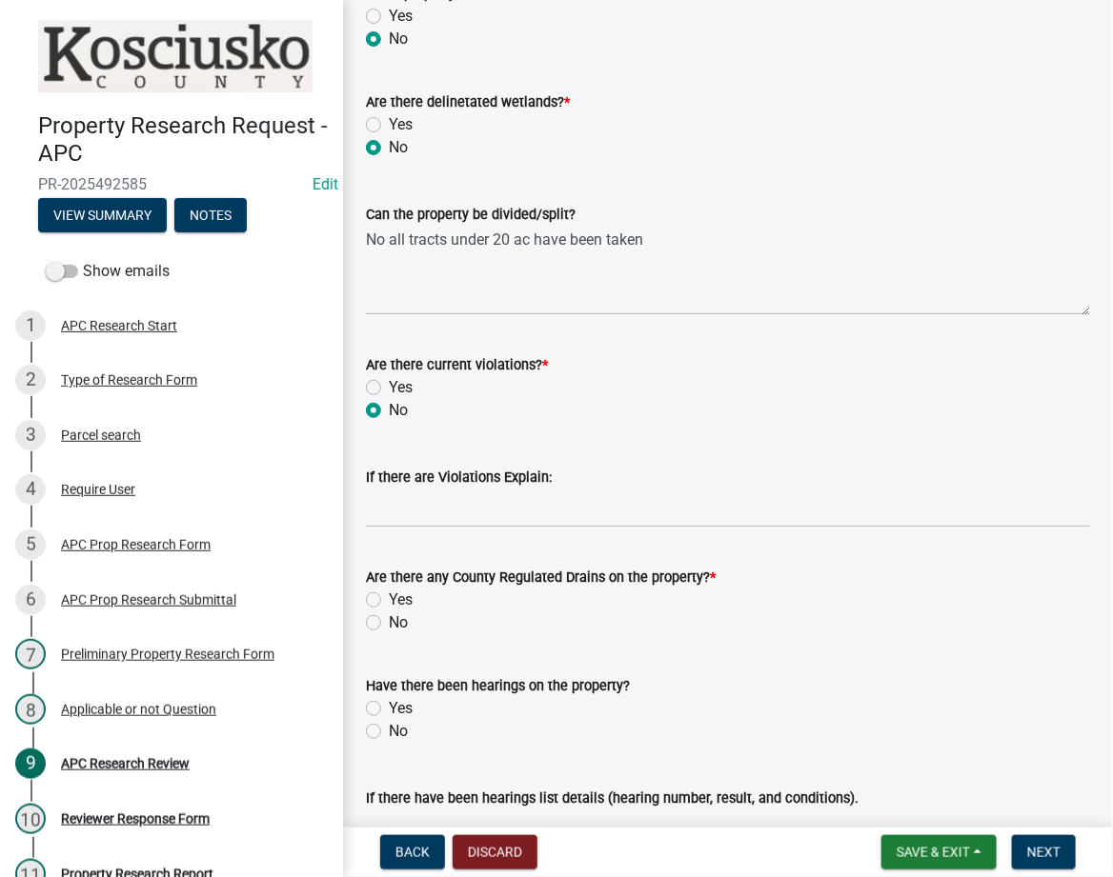
scroll to position [676, 0]
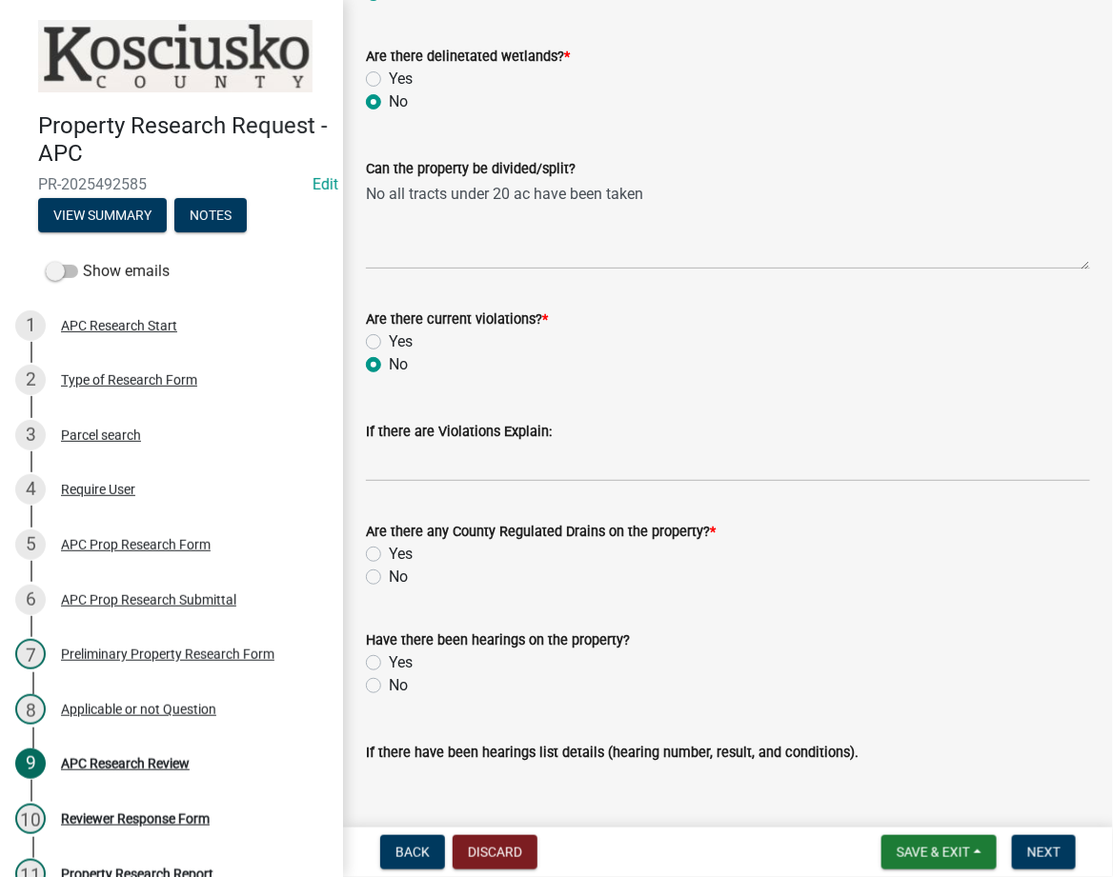
click at [389, 577] on label "No" at bounding box center [398, 577] width 19 height 23
click at [389, 577] on input "No" at bounding box center [395, 572] width 12 height 12
radio input "true"
click at [389, 685] on label "No" at bounding box center [398, 685] width 19 height 23
click at [389, 685] on input "No" at bounding box center [395, 680] width 12 height 12
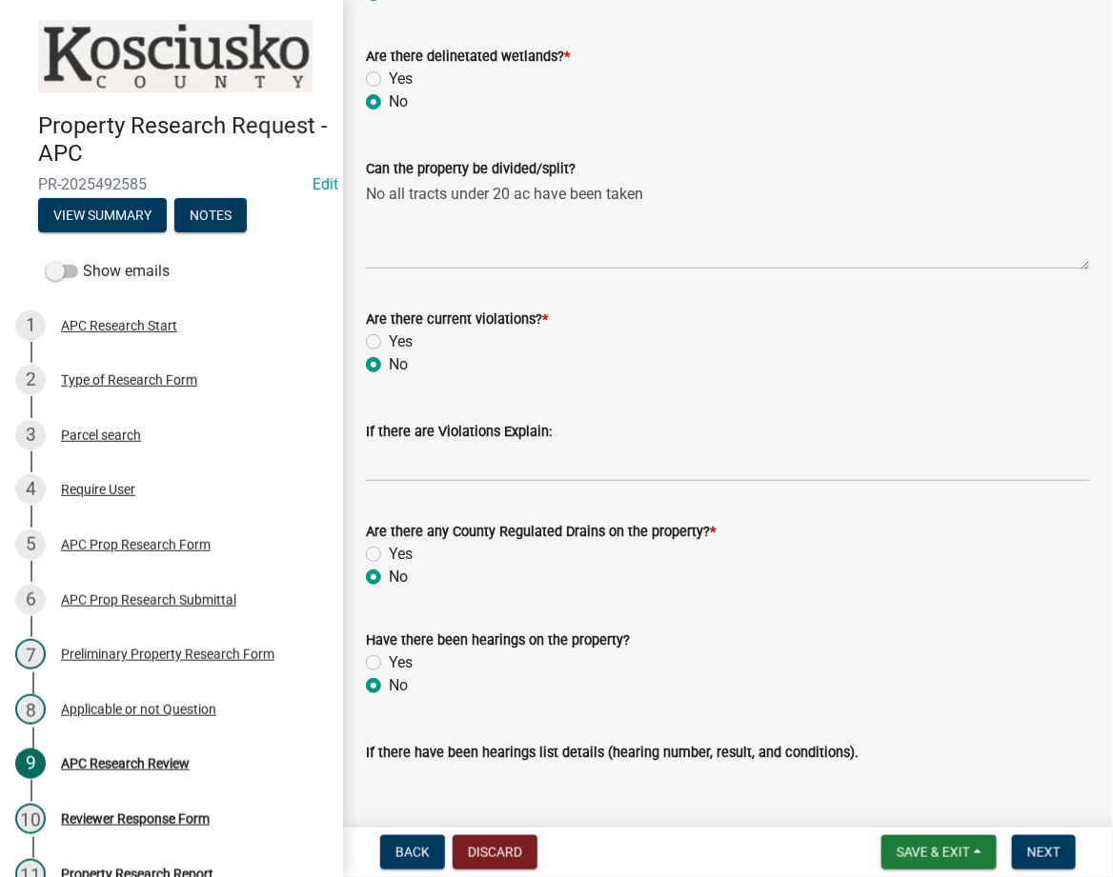
radio input "true"
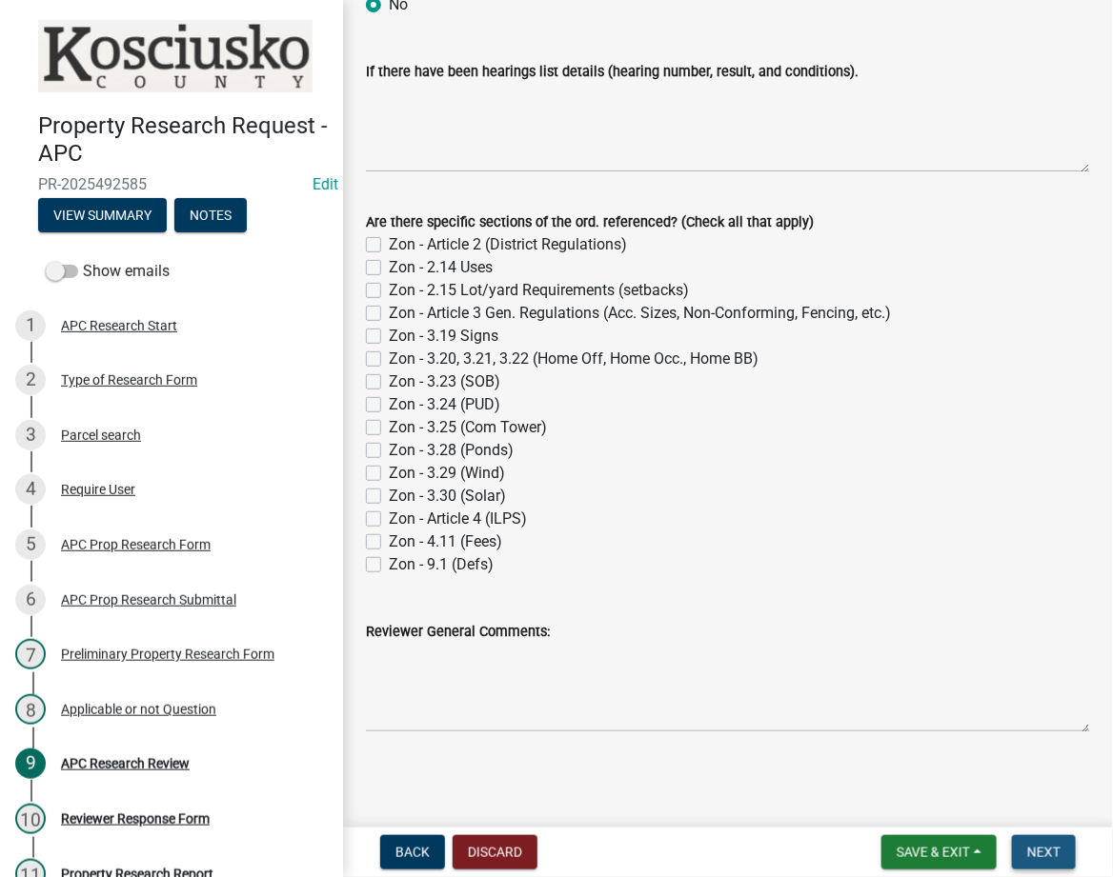
click at [1036, 858] on span "Next" at bounding box center [1043, 852] width 33 height 15
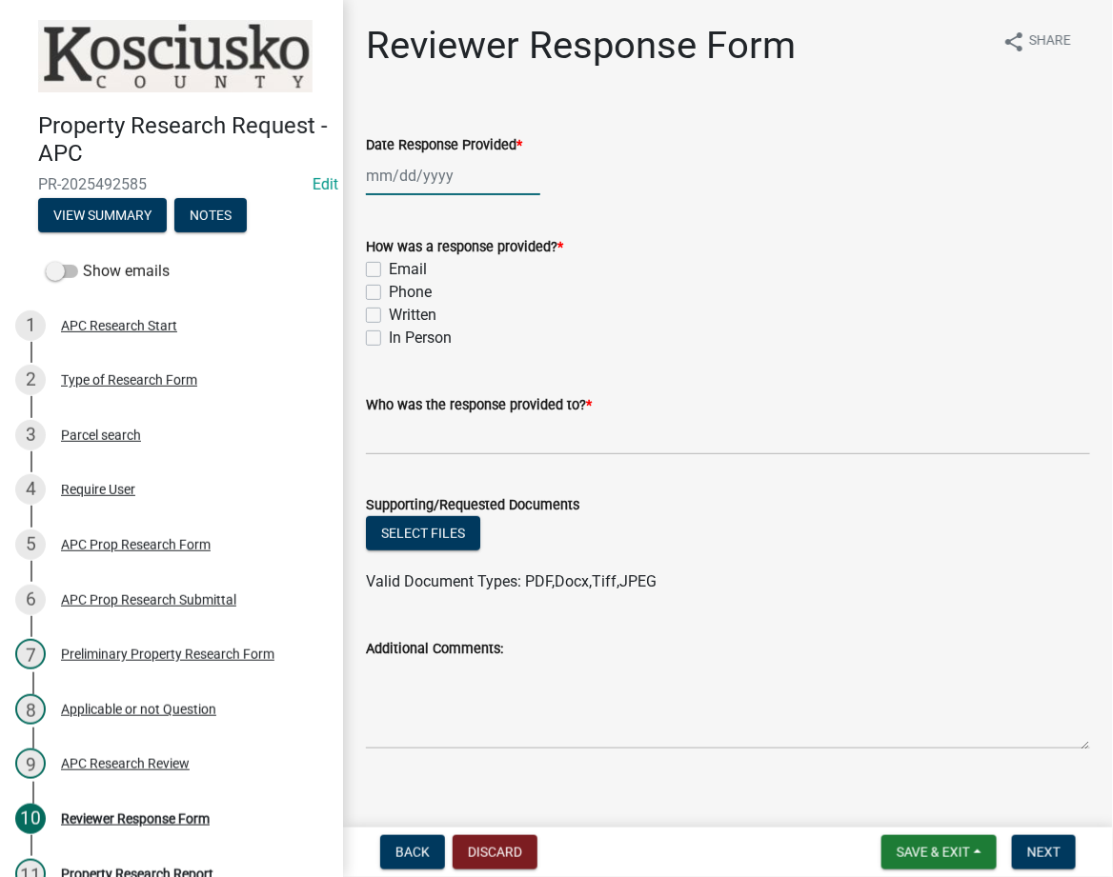
click at [451, 191] on div at bounding box center [453, 175] width 174 height 39
select select "10"
select select "2025"
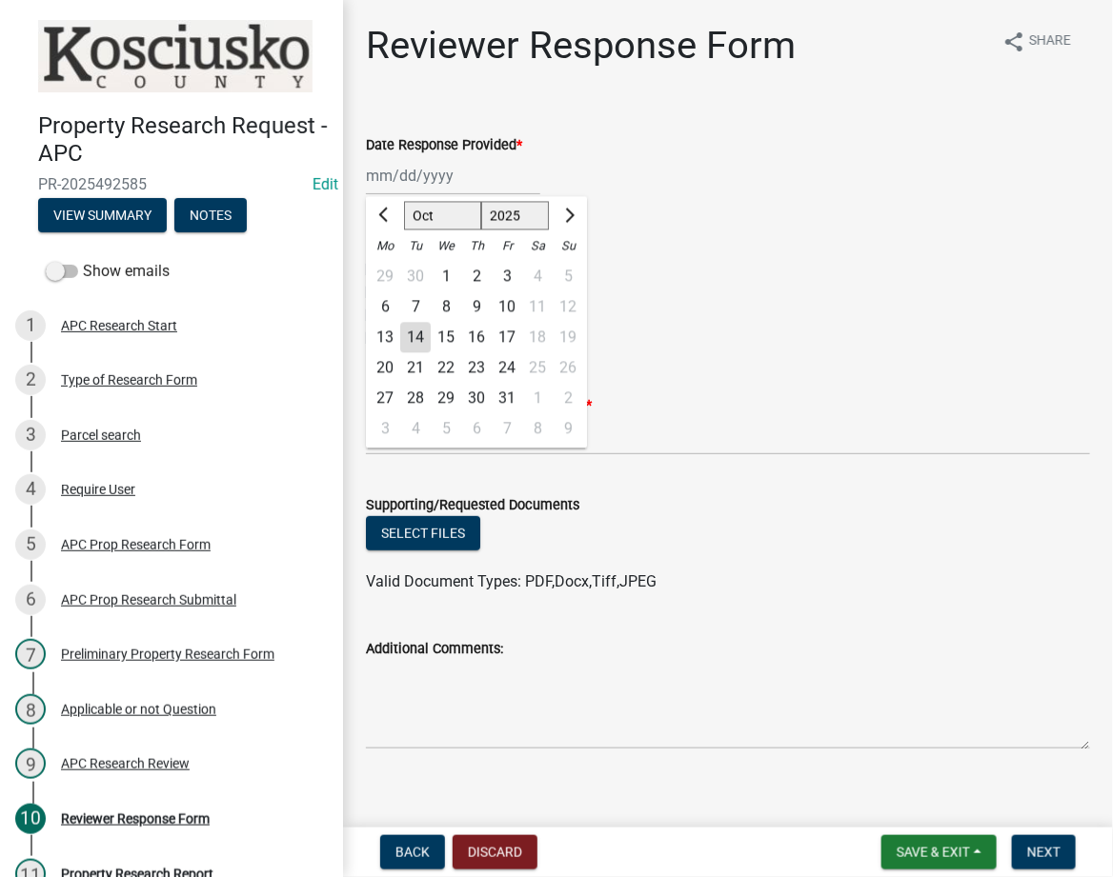
click at [405, 332] on div "14" at bounding box center [415, 337] width 30 height 30
type input "[DATE]"
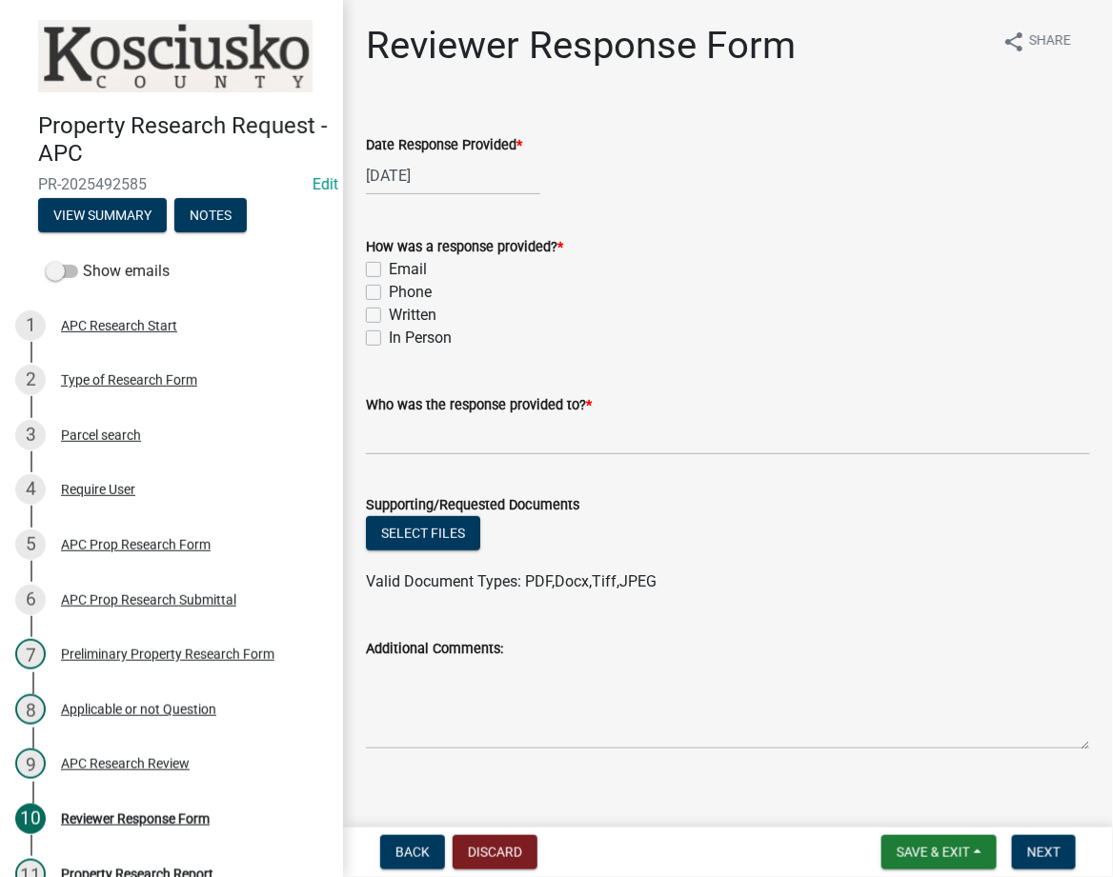
click at [389, 272] on label "Email" at bounding box center [408, 269] width 38 height 23
click at [389, 271] on input "Email" at bounding box center [395, 264] width 12 height 12
checkbox input "true"
checkbox input "false"
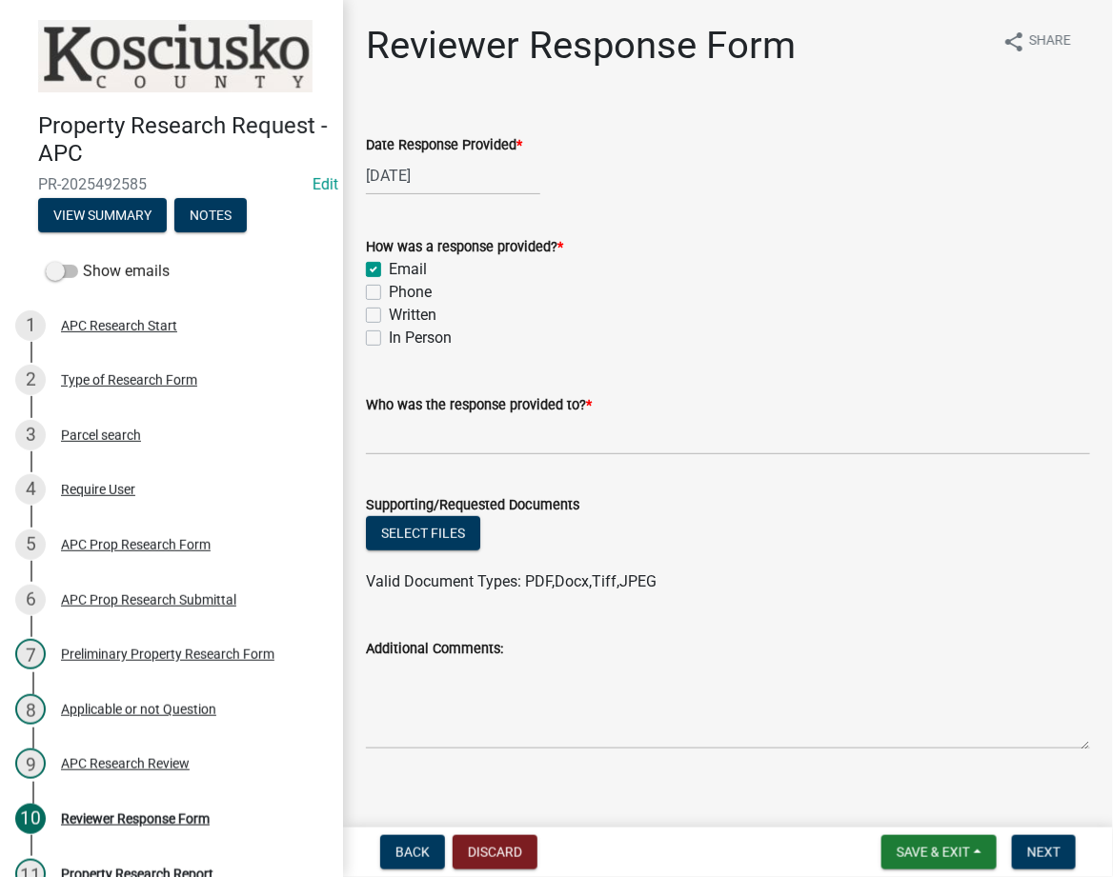
checkbox input "false"
click at [403, 425] on input "Who was the response provided to? *" at bounding box center [728, 435] width 724 height 39
type input "[PERSON_NAME]"
click at [444, 536] on button "Select files" at bounding box center [423, 533] width 114 height 34
click at [393, 526] on button "Select files" at bounding box center [423, 533] width 114 height 34
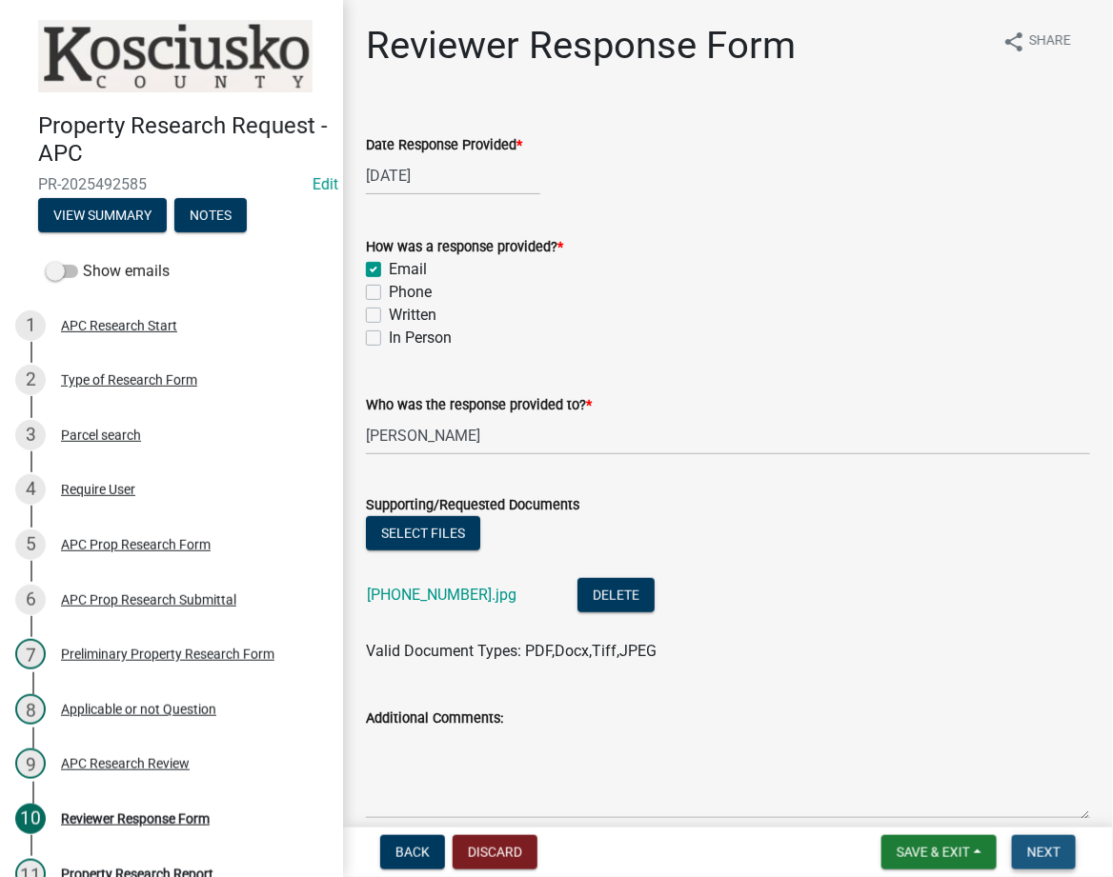
click at [1034, 852] on span "Next" at bounding box center [1043, 852] width 33 height 15
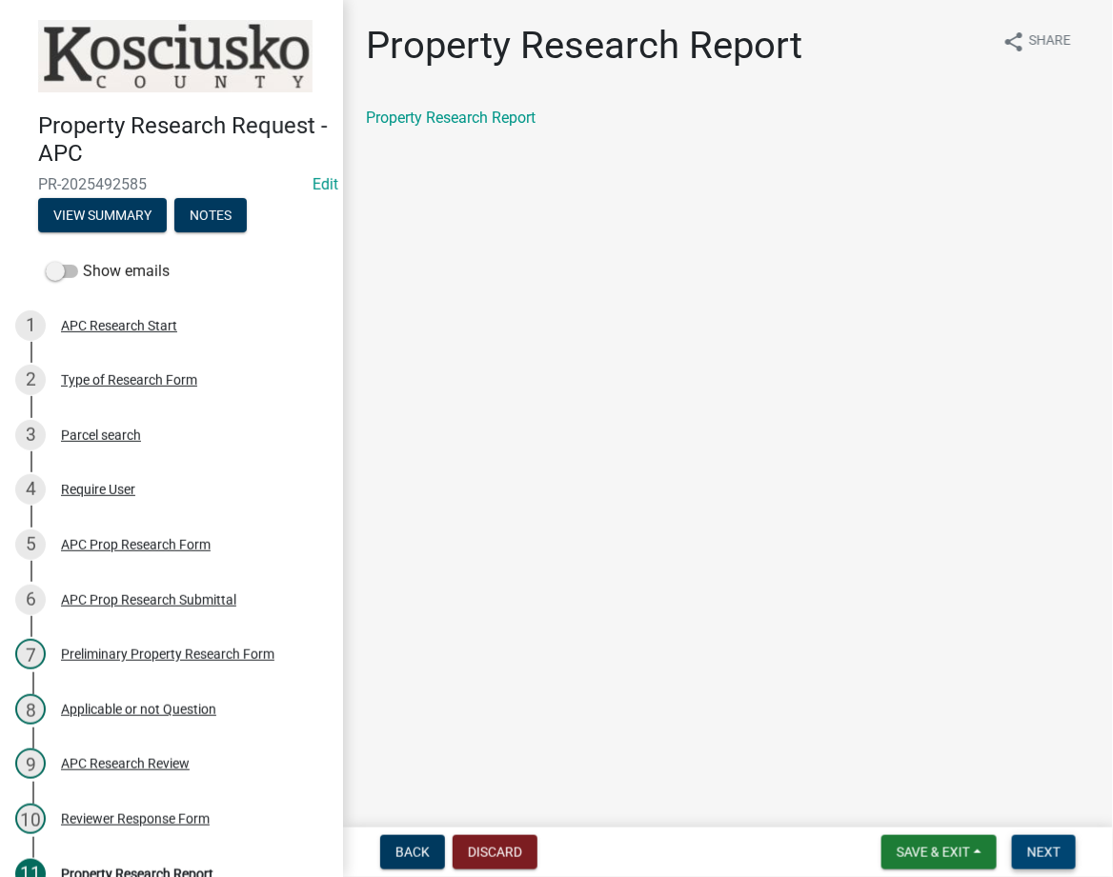
click at [1028, 847] on span "Next" at bounding box center [1043, 852] width 33 height 15
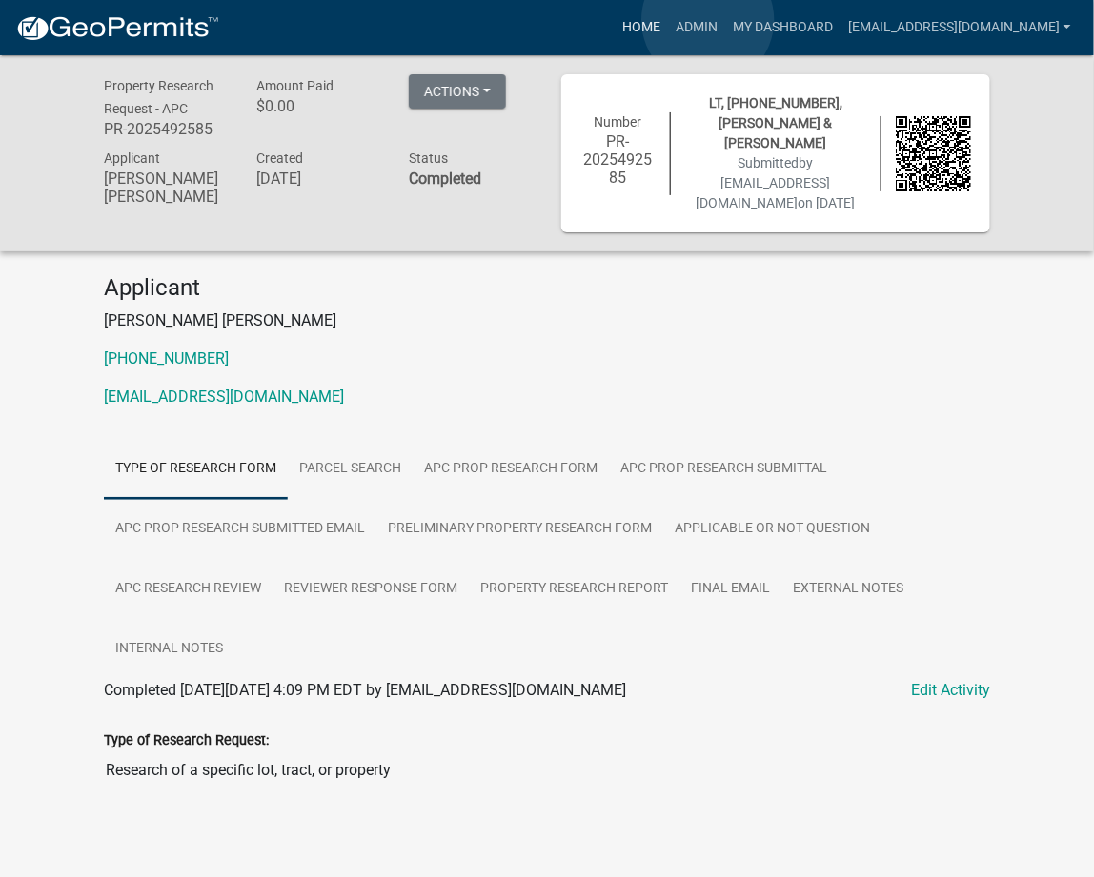
click at [668, 20] on link "Home" at bounding box center [640, 28] width 53 height 36
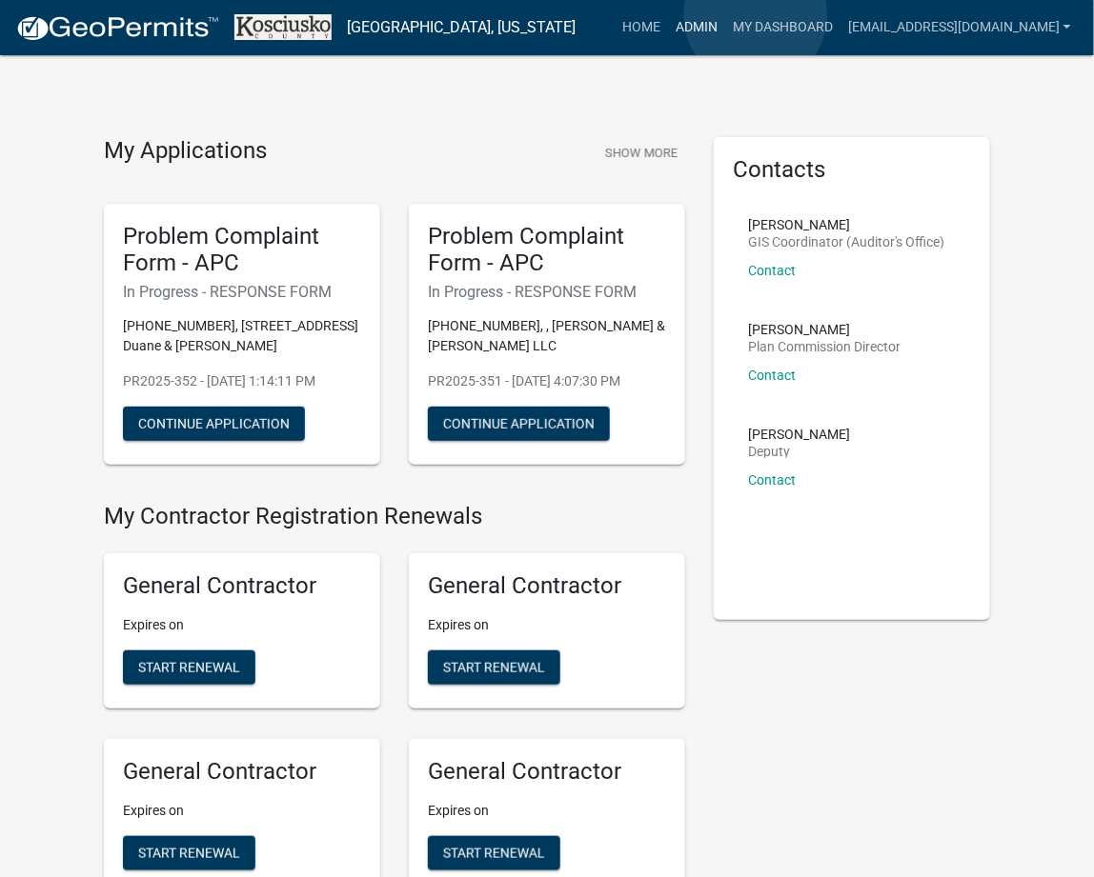
click at [725, 15] on link "Admin" at bounding box center [696, 28] width 57 height 36
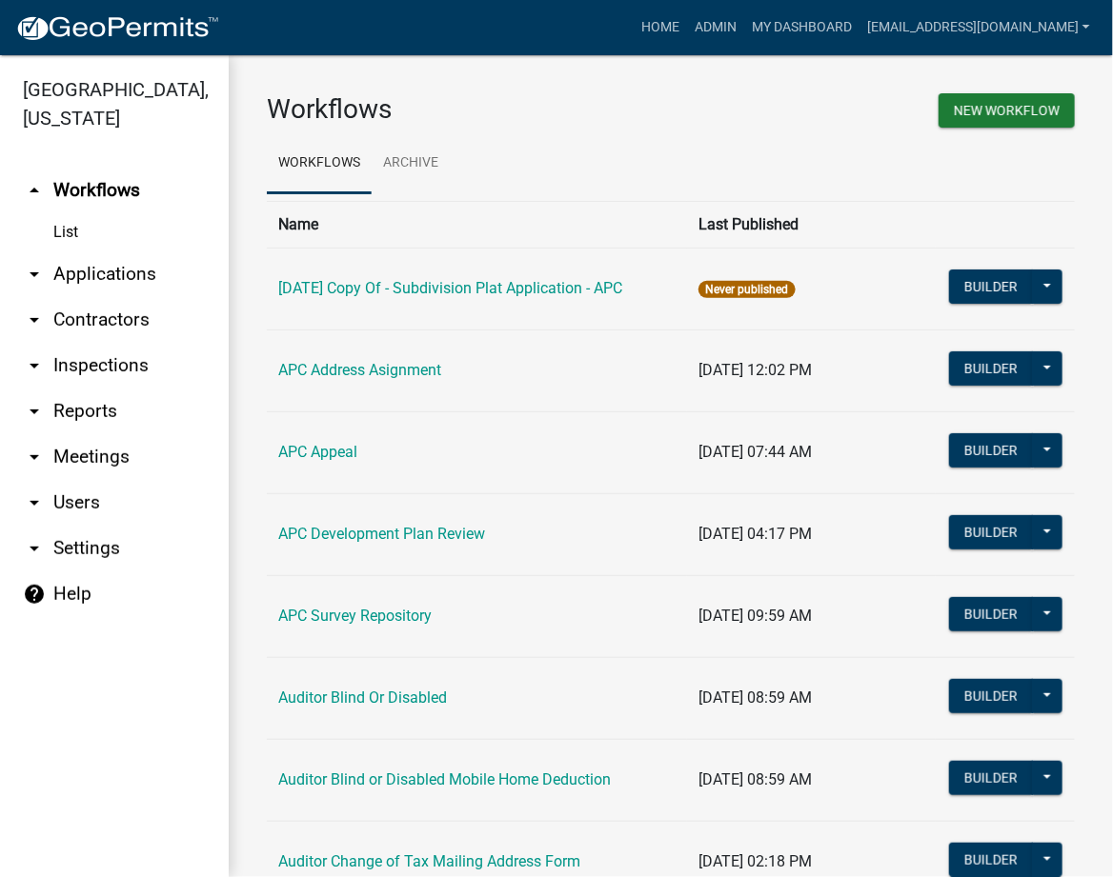
click at [112, 271] on link "arrow_drop_down Applications" at bounding box center [114, 274] width 229 height 46
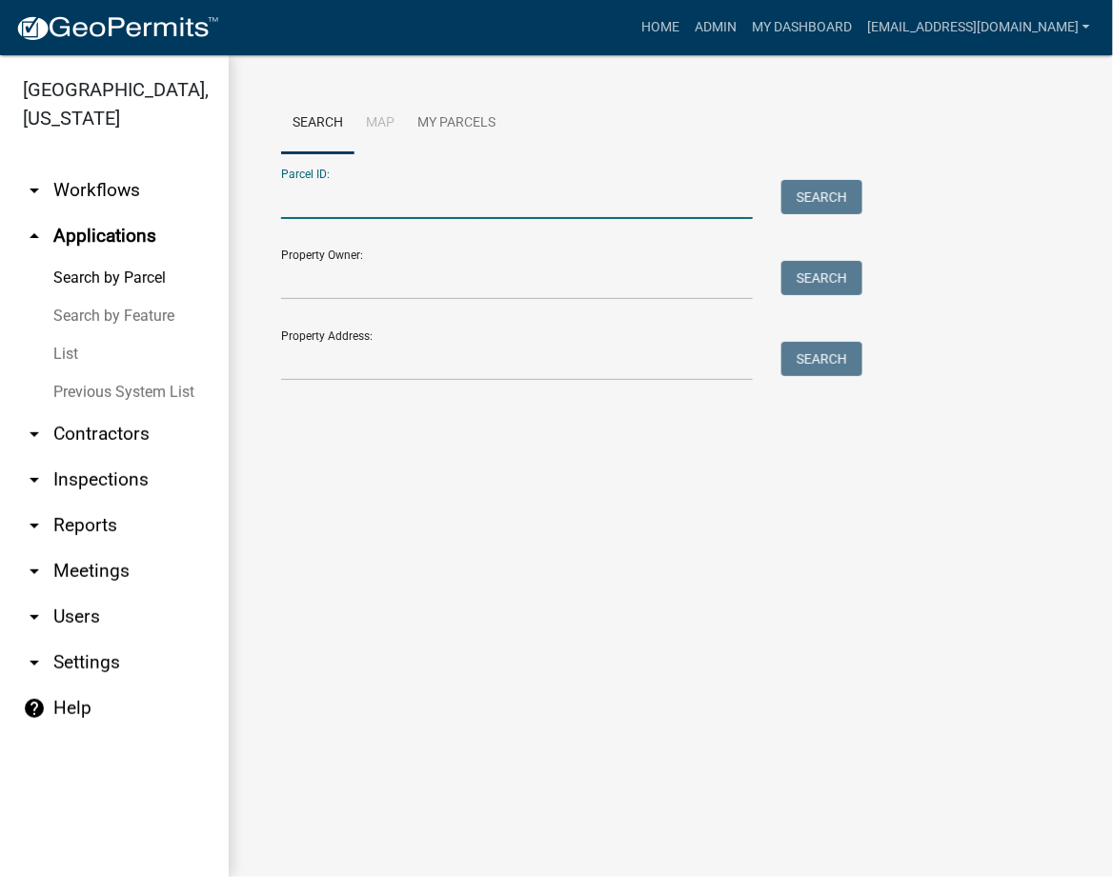
paste input "[PHONE_NUMBER]"
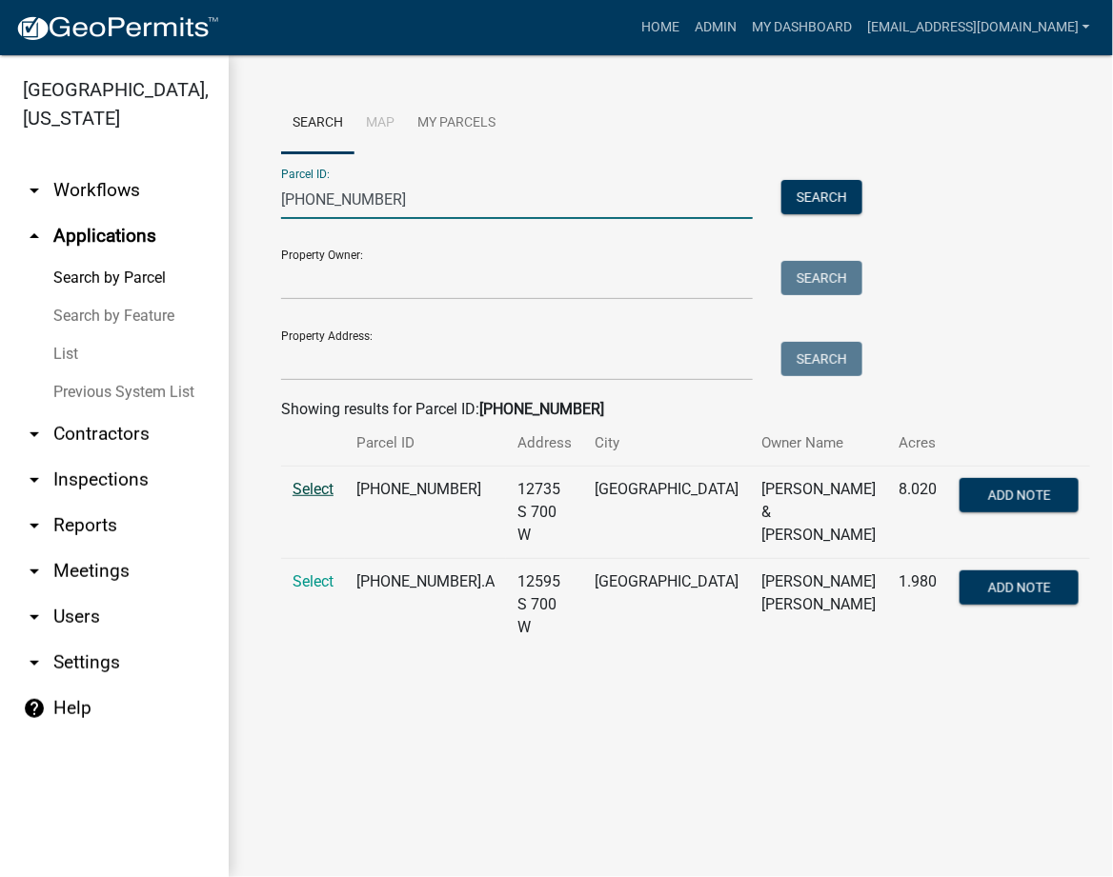
type input "[PHONE_NUMBER]"
click at [306, 488] on span "Select" at bounding box center [312, 489] width 41 height 18
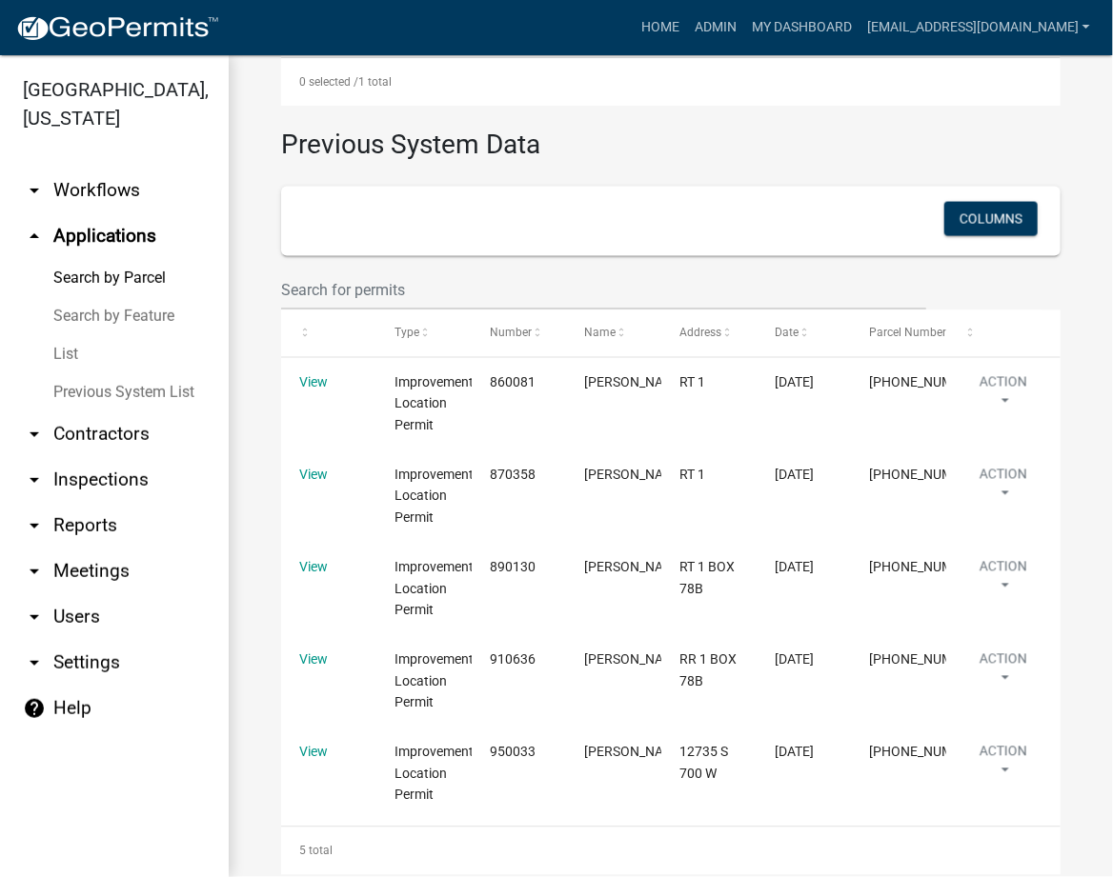
scroll to position [919, 0]
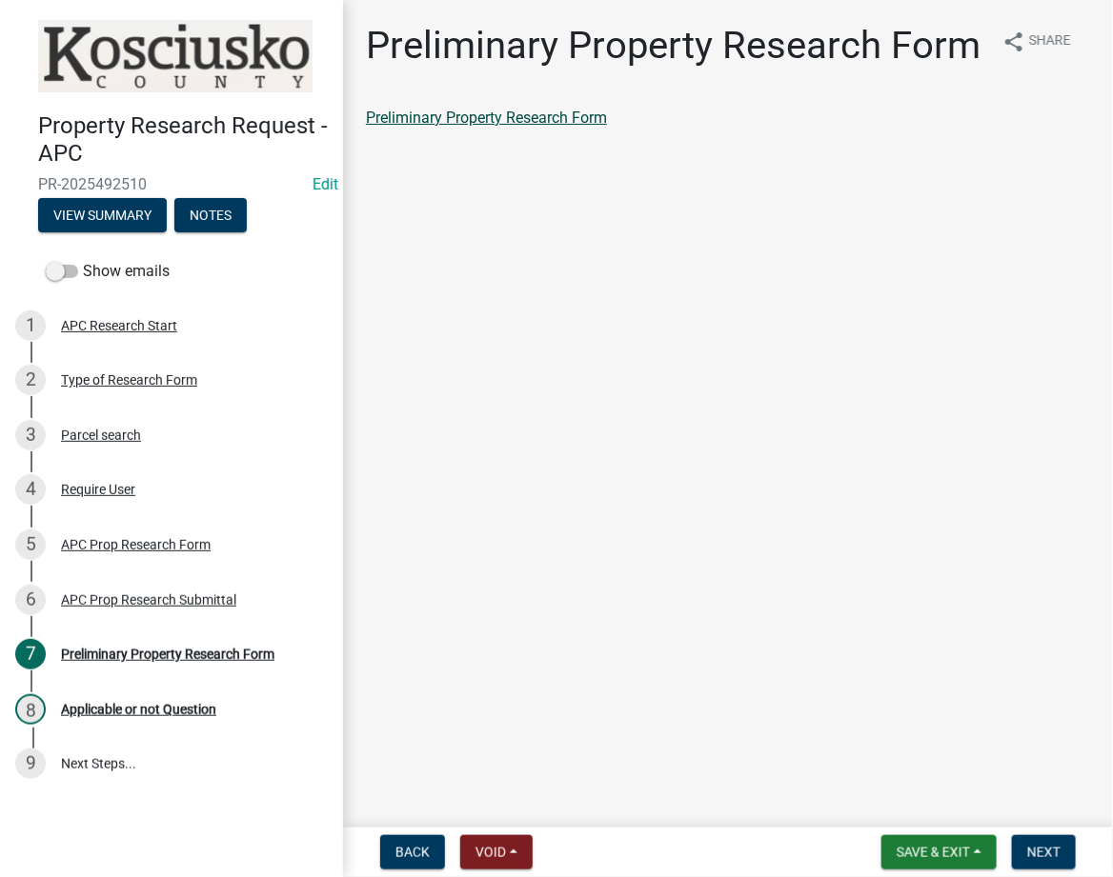
click at [568, 117] on link "Preliminary Property Research Form" at bounding box center [486, 118] width 241 height 18
click at [1028, 856] on span "Next" at bounding box center [1043, 852] width 33 height 15
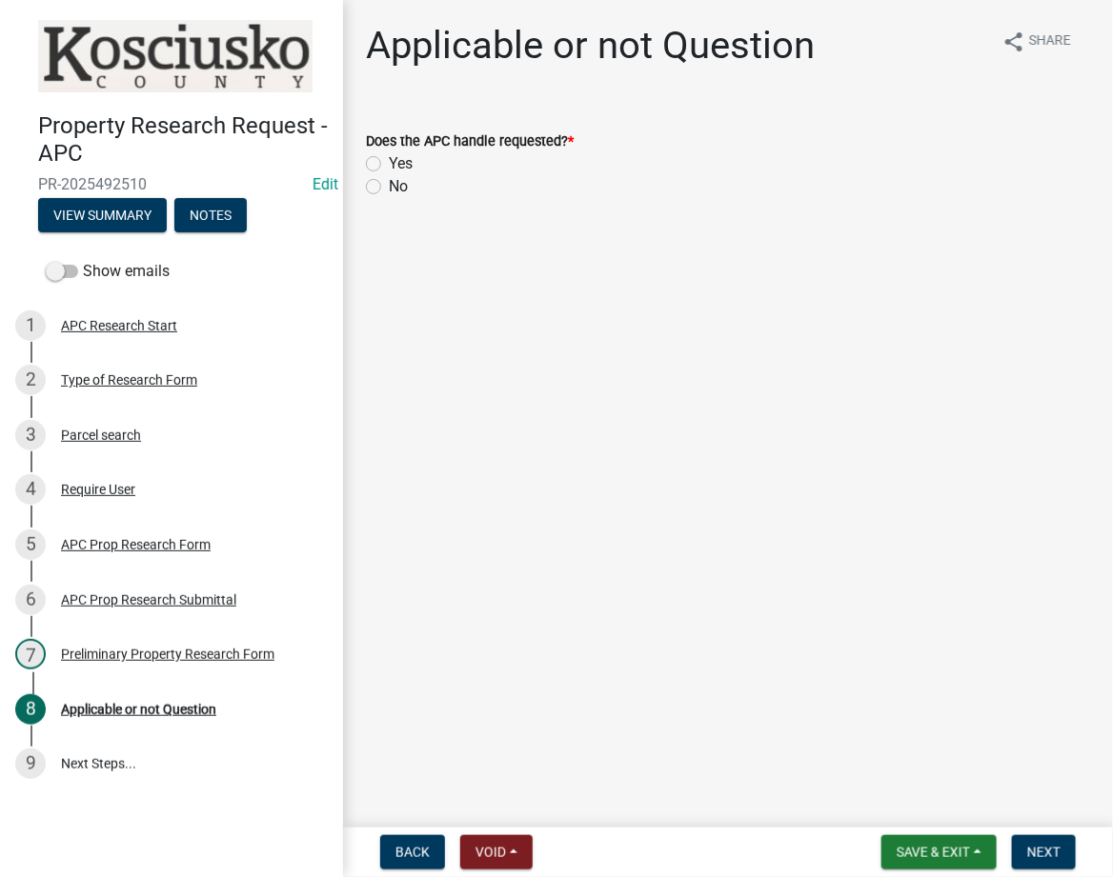
click at [389, 158] on label "Yes" at bounding box center [401, 163] width 24 height 23
click at [389, 158] on input "Yes" at bounding box center [395, 158] width 12 height 12
radio input "true"
click at [1028, 856] on span "Next" at bounding box center [1043, 852] width 33 height 15
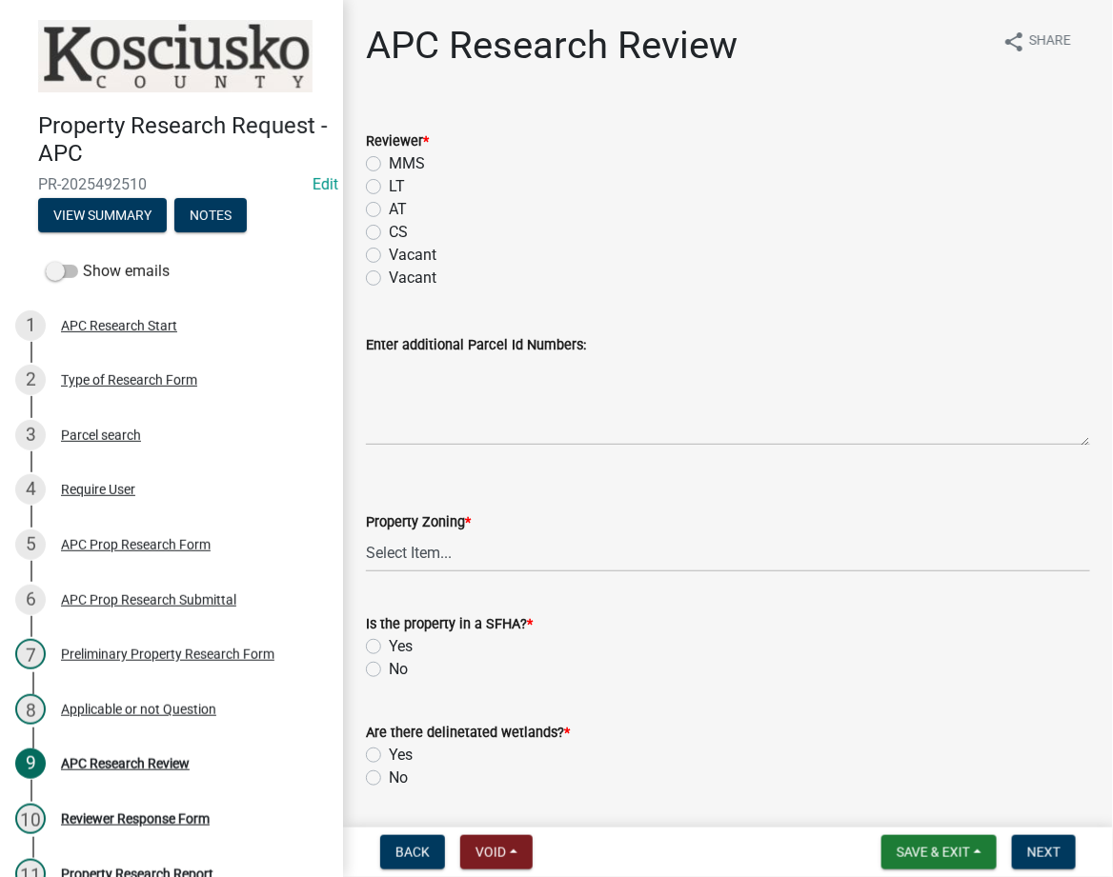
click at [389, 188] on label "LT" at bounding box center [397, 186] width 16 height 23
click at [389, 188] on input "LT" at bounding box center [395, 181] width 12 height 12
radio input "true"
click at [419, 556] on select "Select Item... Agricultural Agricultural 2 Residential Commercial Industrial 1 …" at bounding box center [728, 552] width 724 height 39
click at [366, 533] on select "Select Item... Agricultural Agricultural 2 Residential Commercial Industrial 1 …" at bounding box center [728, 552] width 724 height 39
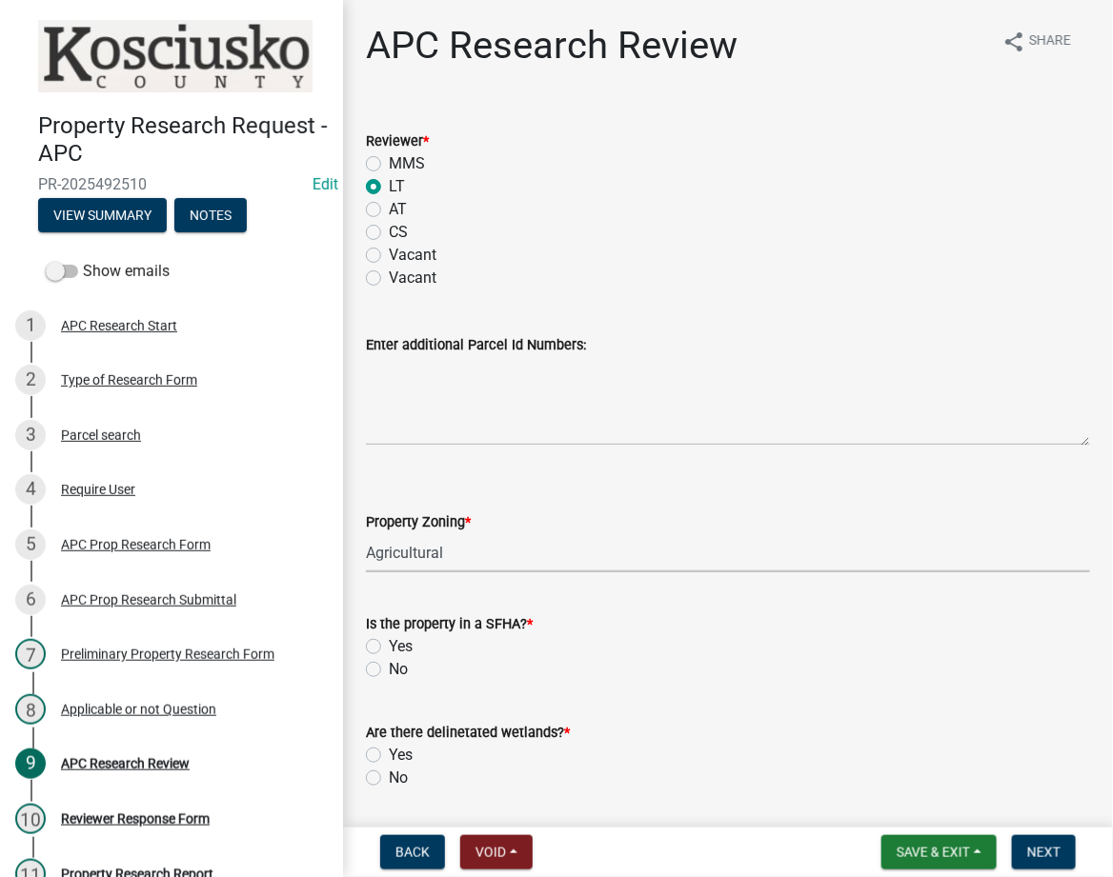
select select "fa378ffa-5b76-4540-9014-3a35c1b5764a"
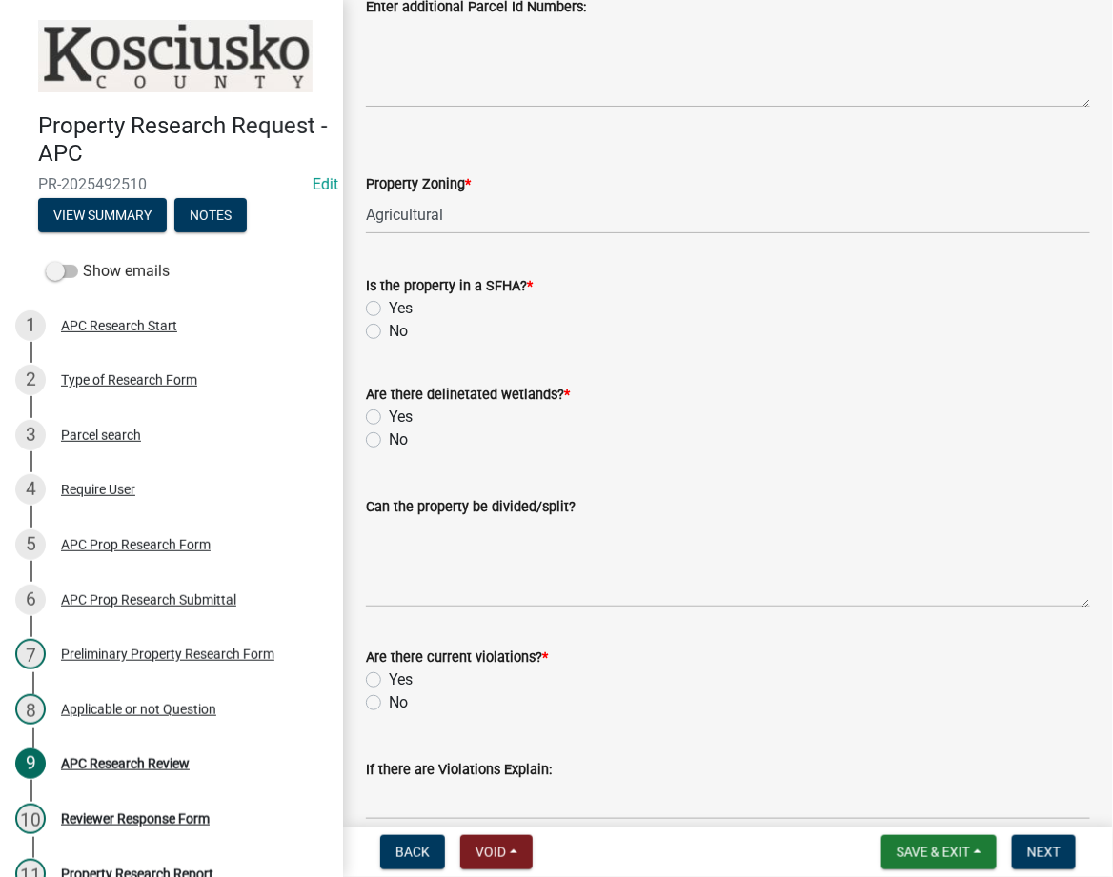
click at [389, 337] on label "No" at bounding box center [398, 331] width 19 height 23
click at [389, 332] on input "No" at bounding box center [395, 326] width 12 height 12
radio input "true"
click at [389, 442] on label "No" at bounding box center [398, 440] width 19 height 23
click at [389, 441] on input "No" at bounding box center [395, 435] width 12 height 12
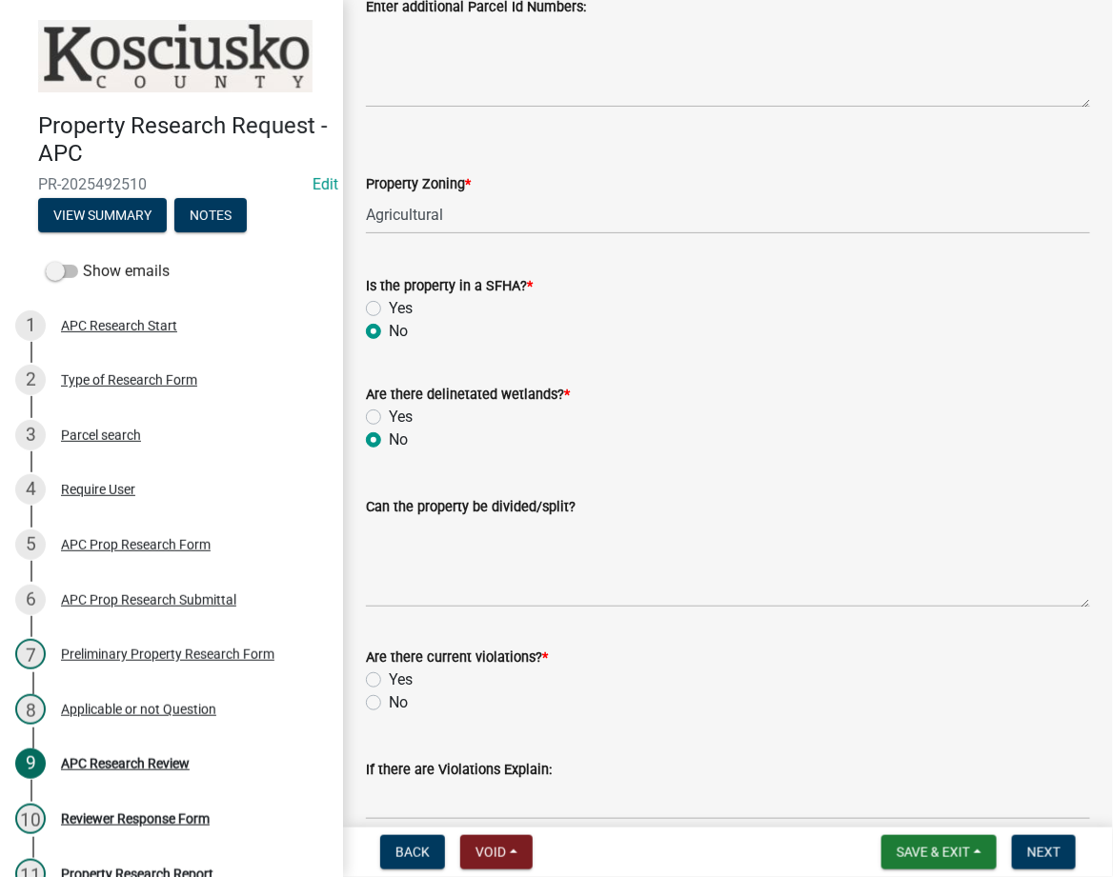
radio input "true"
click at [457, 508] on label "Can the property be divided/split?" at bounding box center [471, 507] width 210 height 13
click at [457, 518] on textarea "Can the property be divided/split?" at bounding box center [728, 563] width 724 height 90
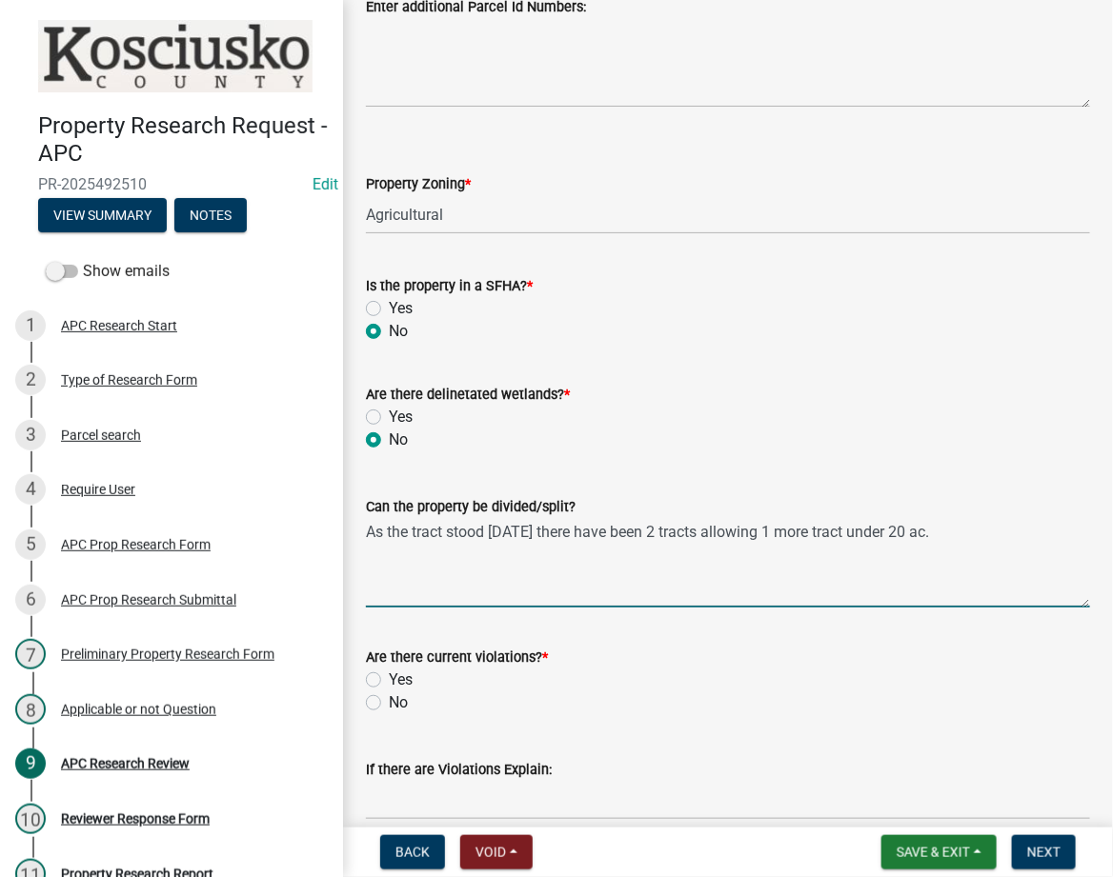
type textarea "As the tract stood 3/1/75 there have been 2 tracts allowing 1 more tract under …"
click at [389, 705] on label "No" at bounding box center [398, 703] width 19 height 23
click at [389, 704] on input "No" at bounding box center [395, 698] width 12 height 12
radio input "true"
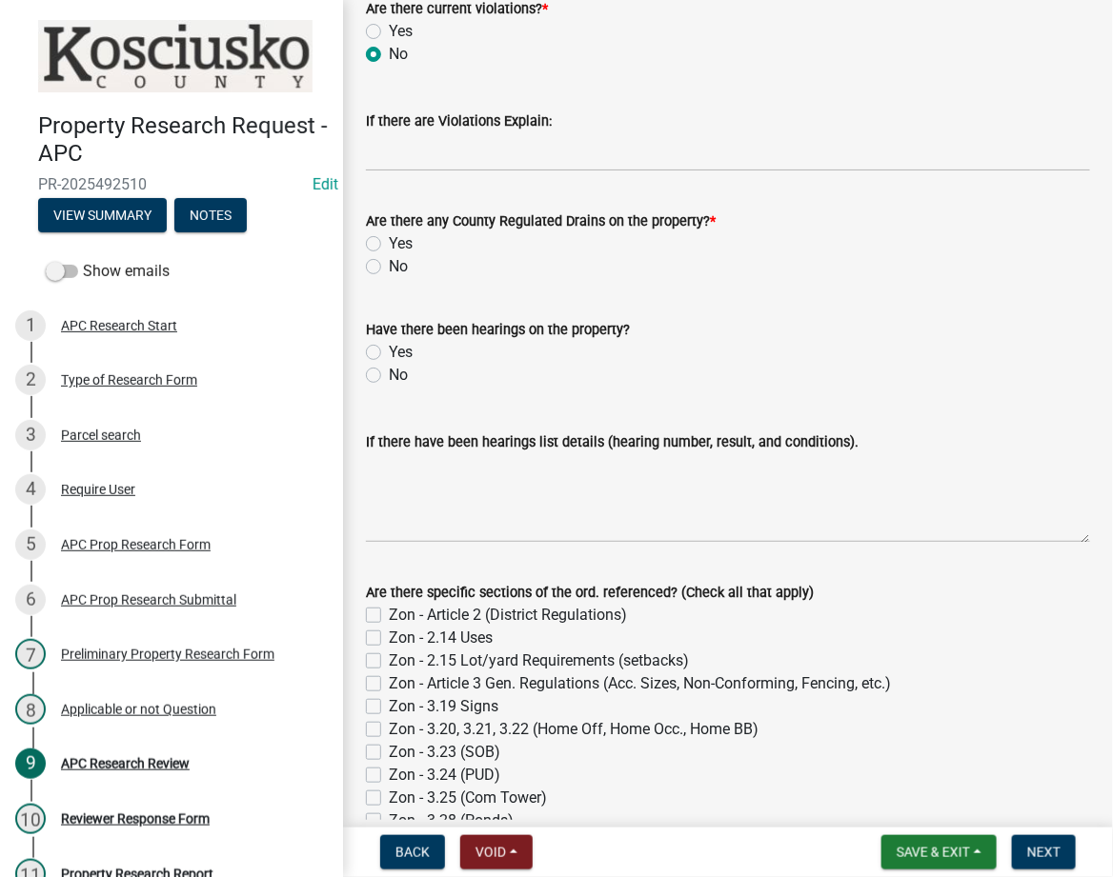
scroll to position [1015, 0]
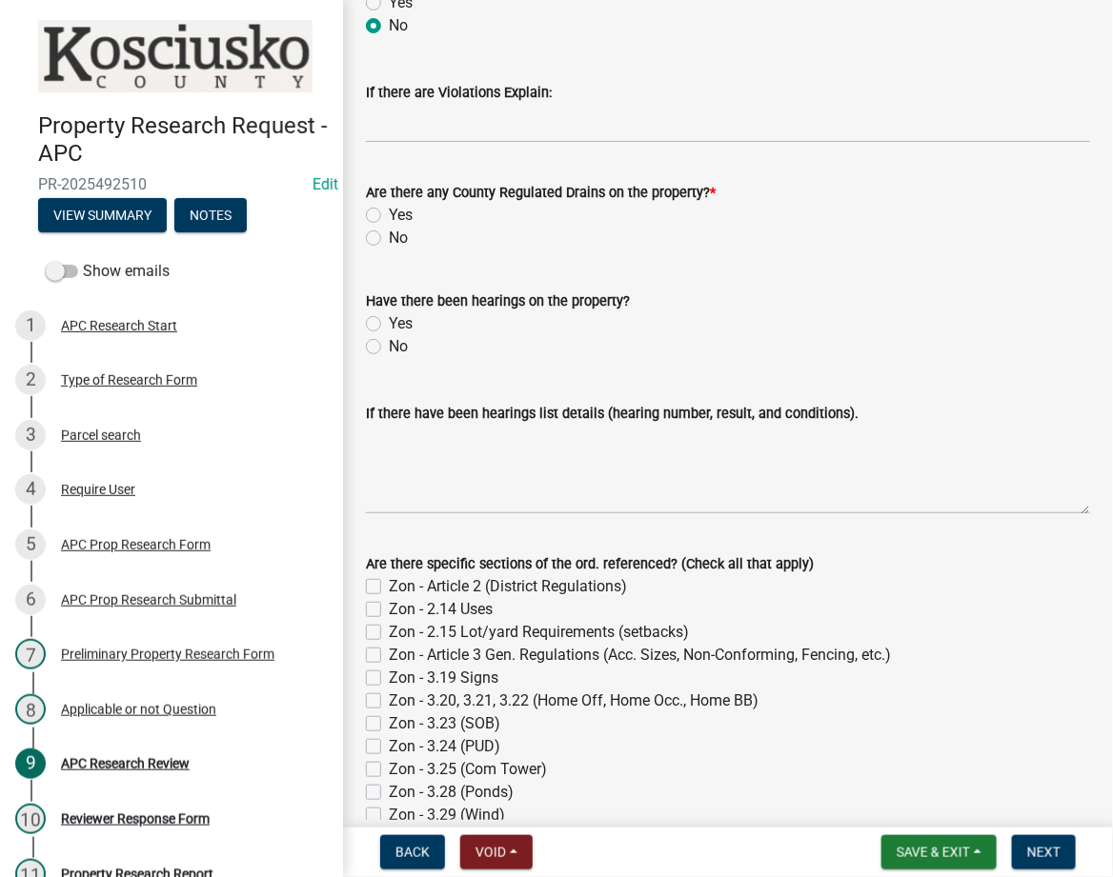
click at [389, 238] on label "No" at bounding box center [398, 238] width 19 height 23
click at [389, 238] on input "No" at bounding box center [395, 233] width 12 height 12
radio input "true"
click at [389, 346] on label "No" at bounding box center [398, 346] width 19 height 23
click at [389, 346] on input "No" at bounding box center [395, 341] width 12 height 12
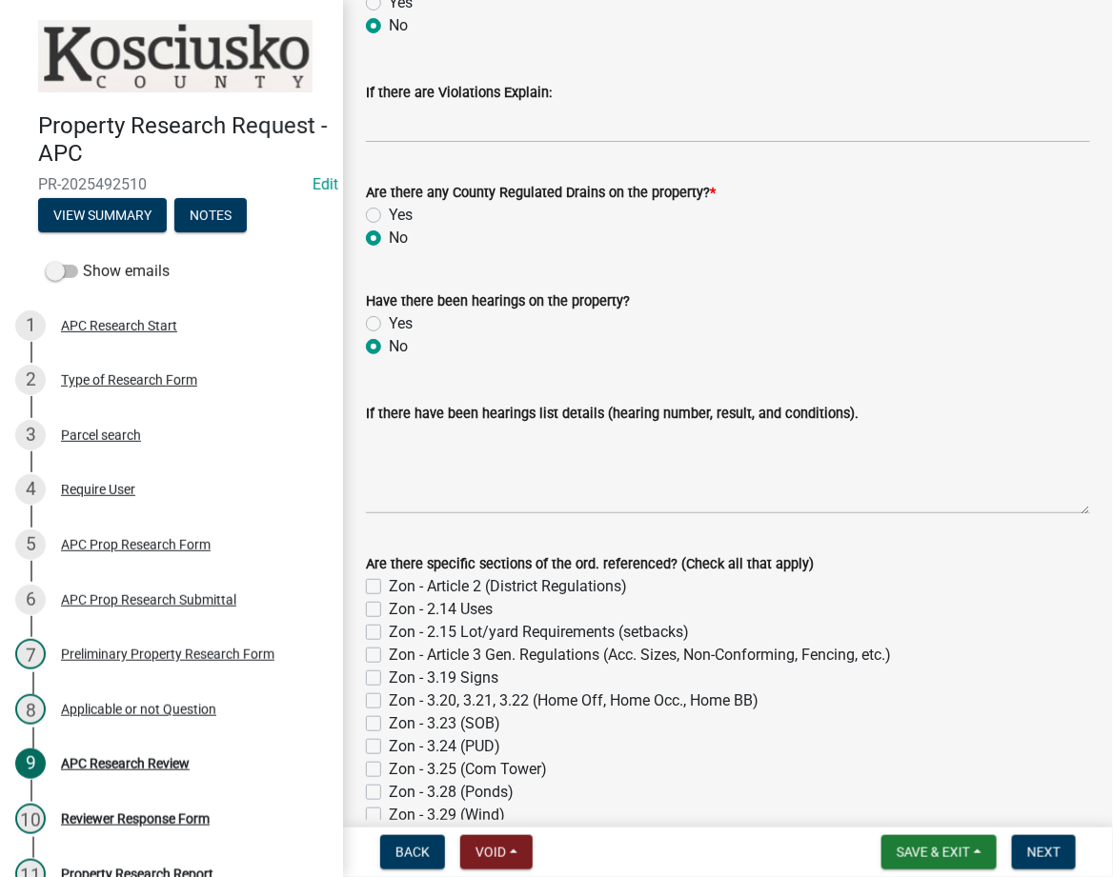
radio input "true"
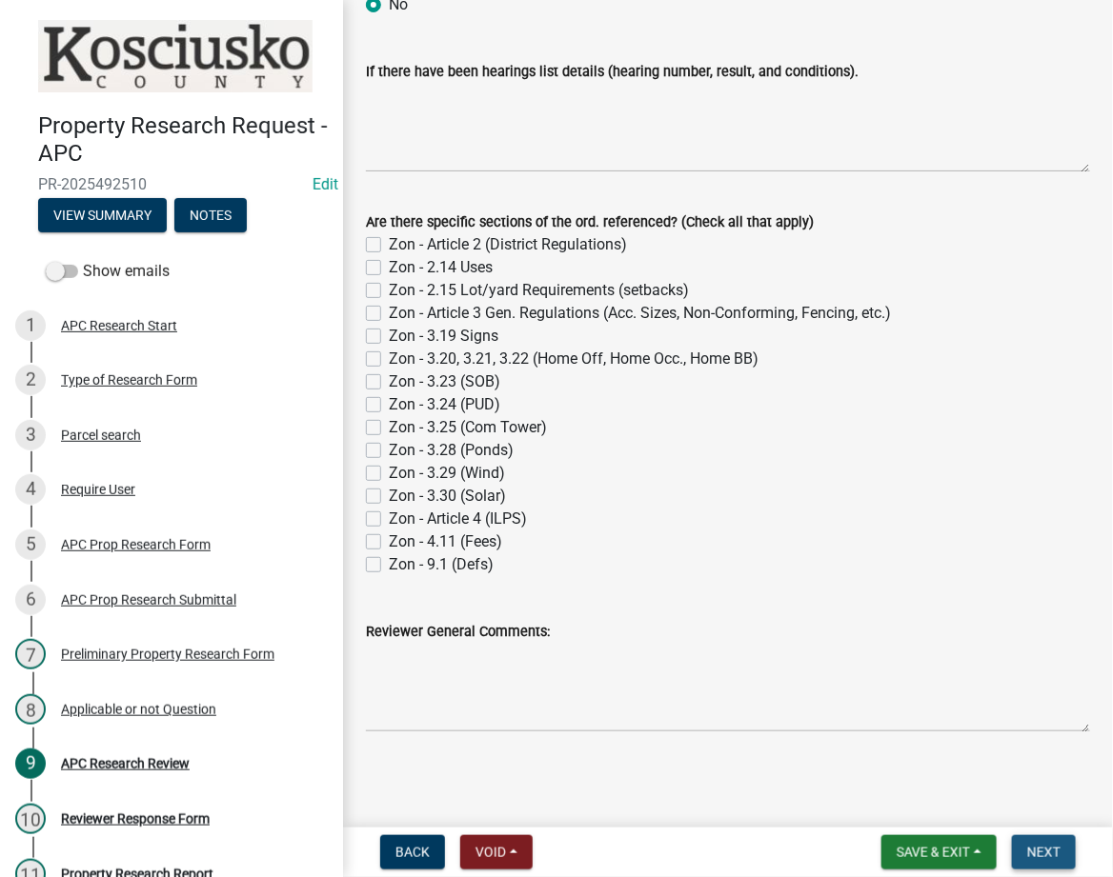
click at [1051, 845] on span "Next" at bounding box center [1043, 852] width 33 height 15
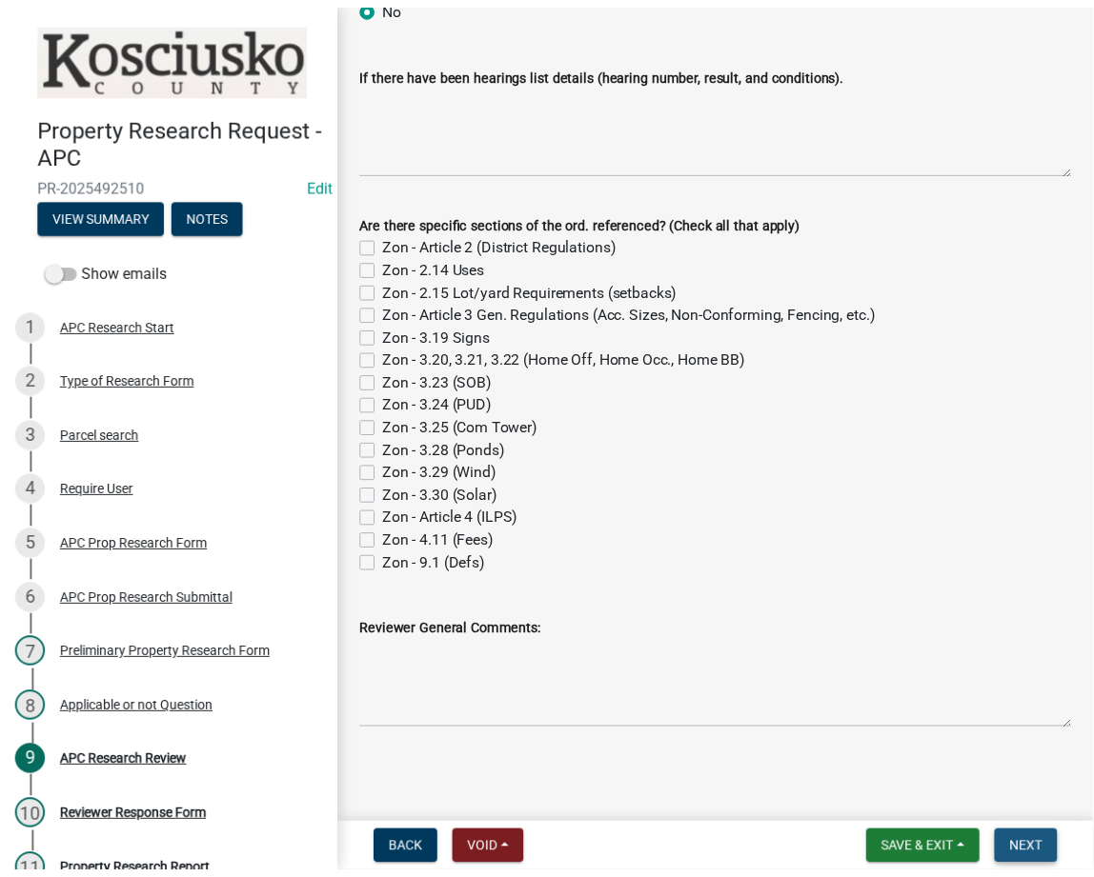
scroll to position [0, 0]
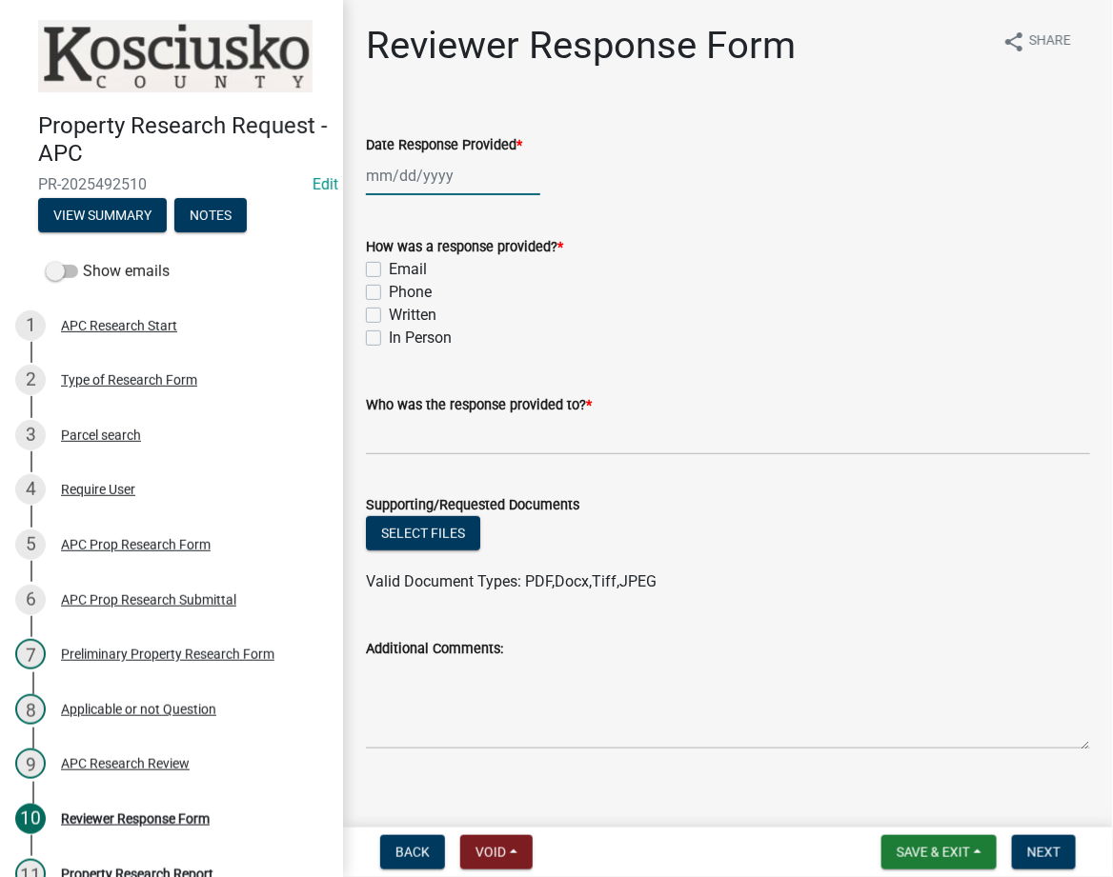
click at [412, 166] on div at bounding box center [453, 175] width 174 height 39
select select "10"
select select "2025"
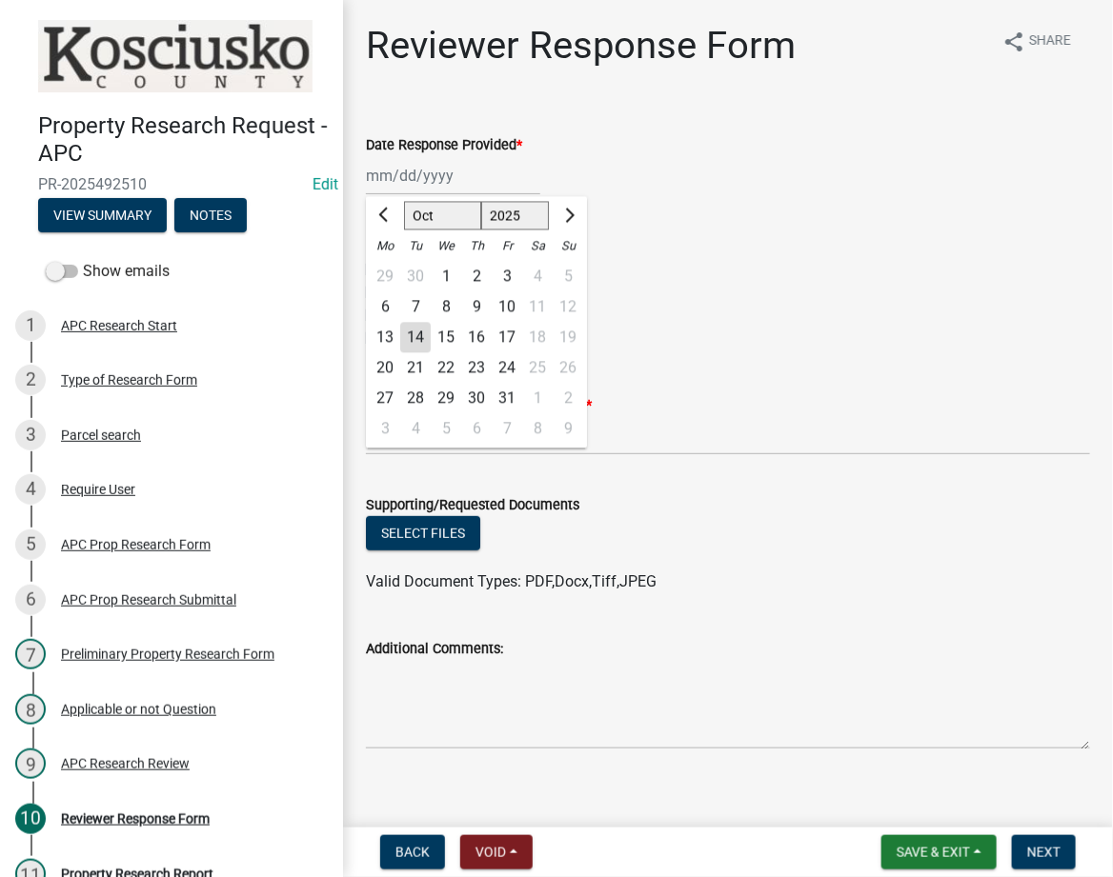
click at [410, 338] on div "14" at bounding box center [415, 337] width 30 height 30
type input "[DATE]"
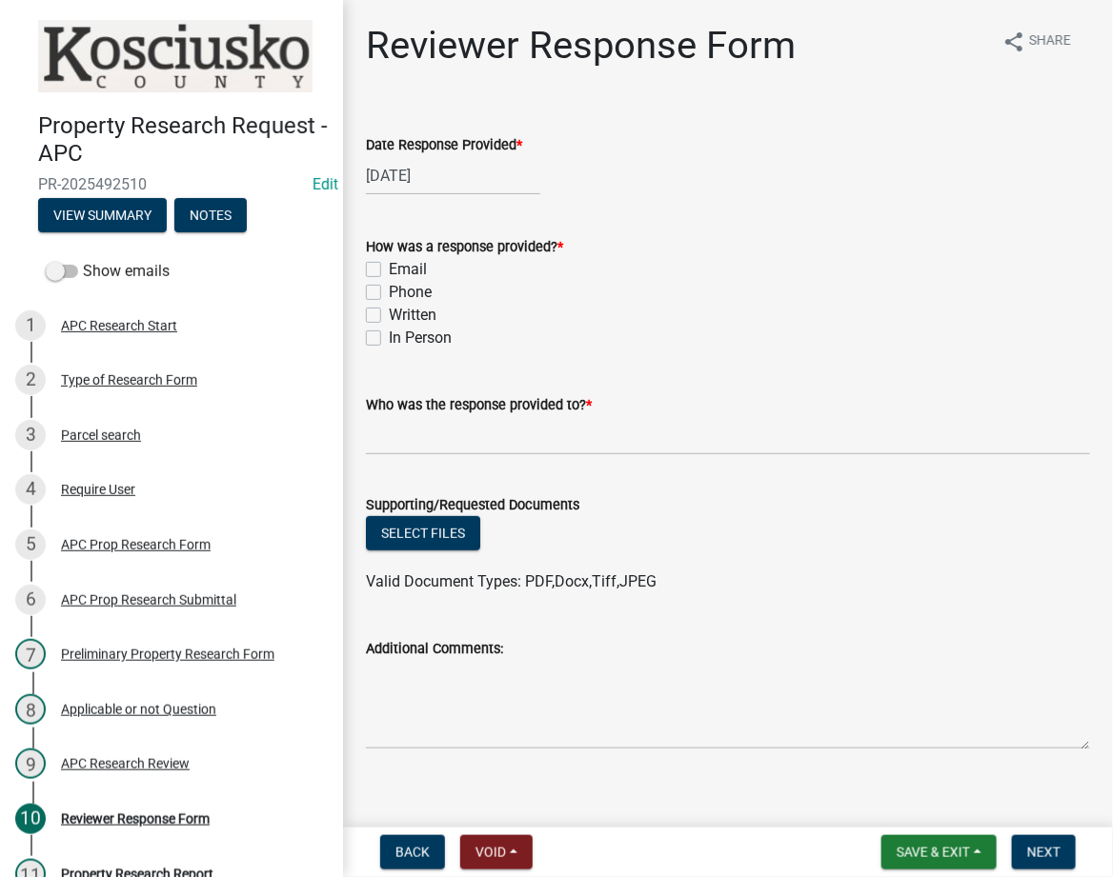
click at [389, 264] on label "Email" at bounding box center [408, 269] width 38 height 23
click at [389, 264] on input "Email" at bounding box center [395, 264] width 12 height 12
checkbox input "true"
checkbox input "false"
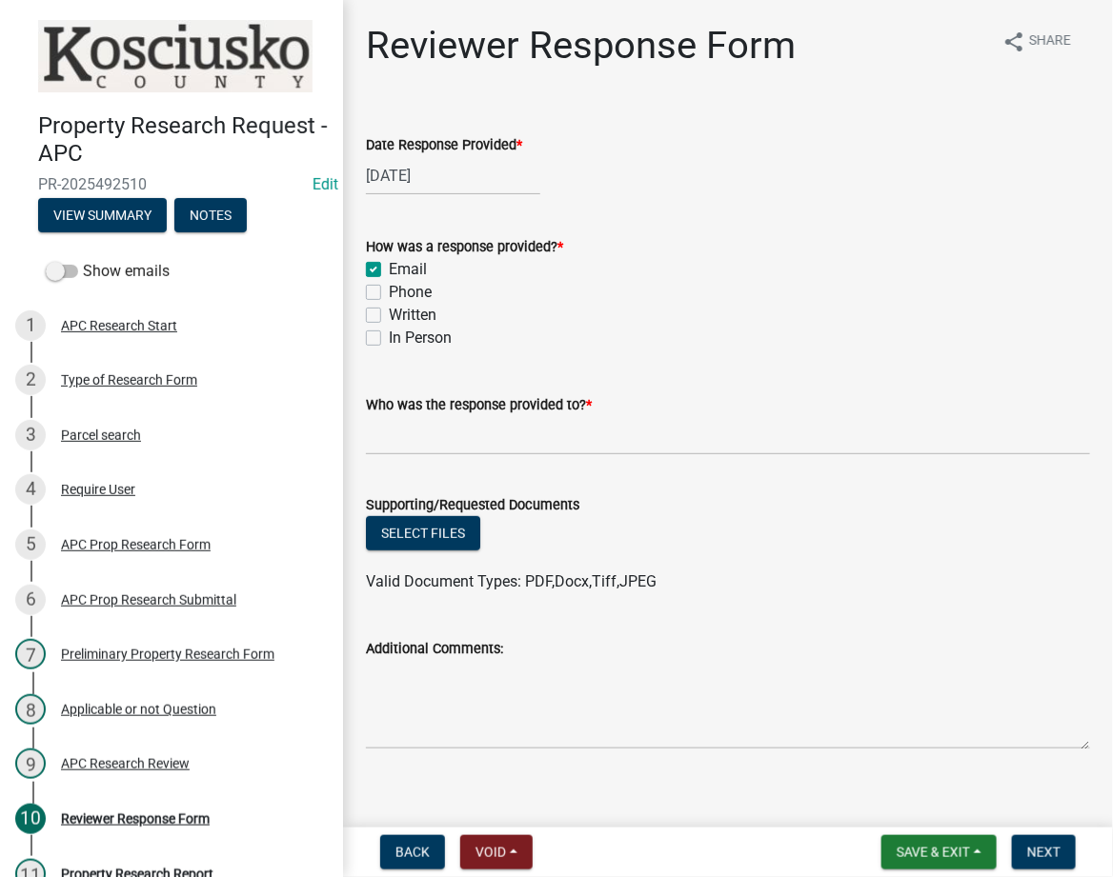
checkbox input "false"
click at [387, 435] on input "Who was the response provided to? *" at bounding box center [728, 435] width 724 height 39
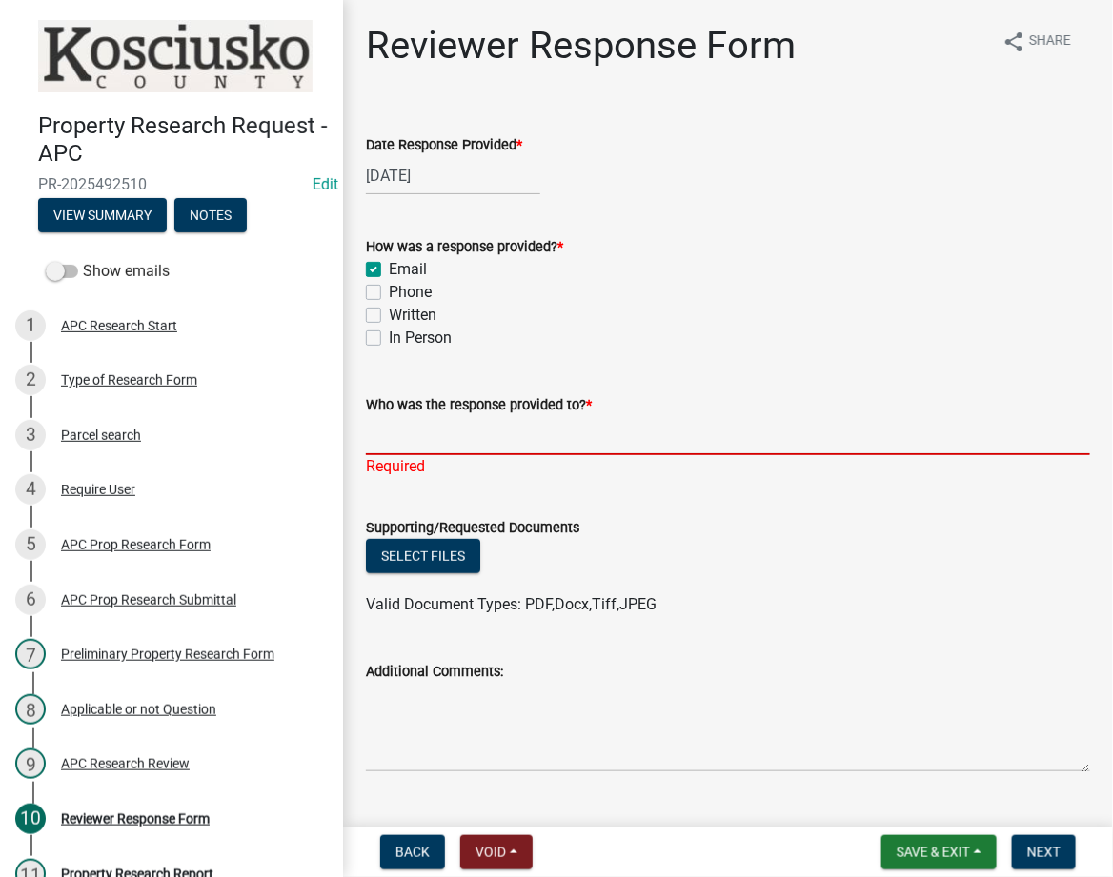
click at [685, 452] on input "Who was the response provided to? *" at bounding box center [728, 435] width 724 height 39
type input "[PERSON_NAME]"
click at [442, 542] on button "Select files" at bounding box center [423, 556] width 114 height 34
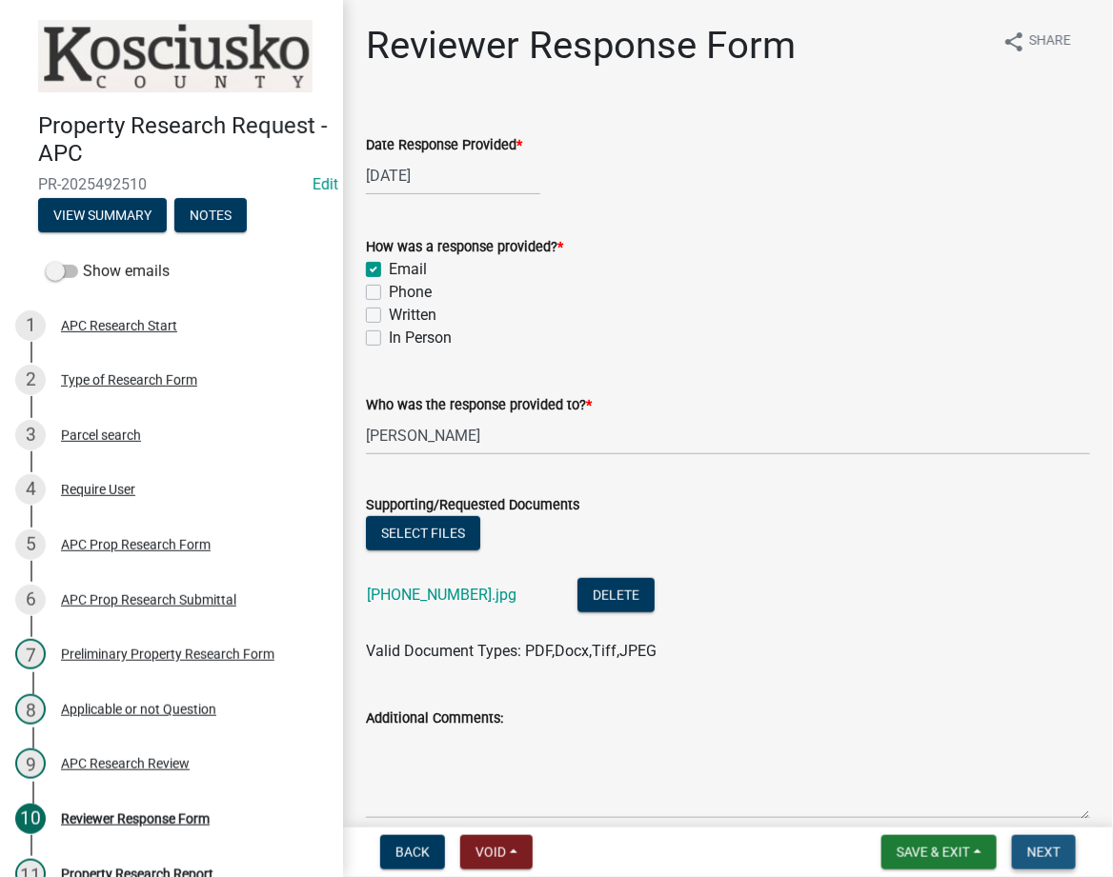
click at [1039, 853] on span "Next" at bounding box center [1043, 852] width 33 height 15
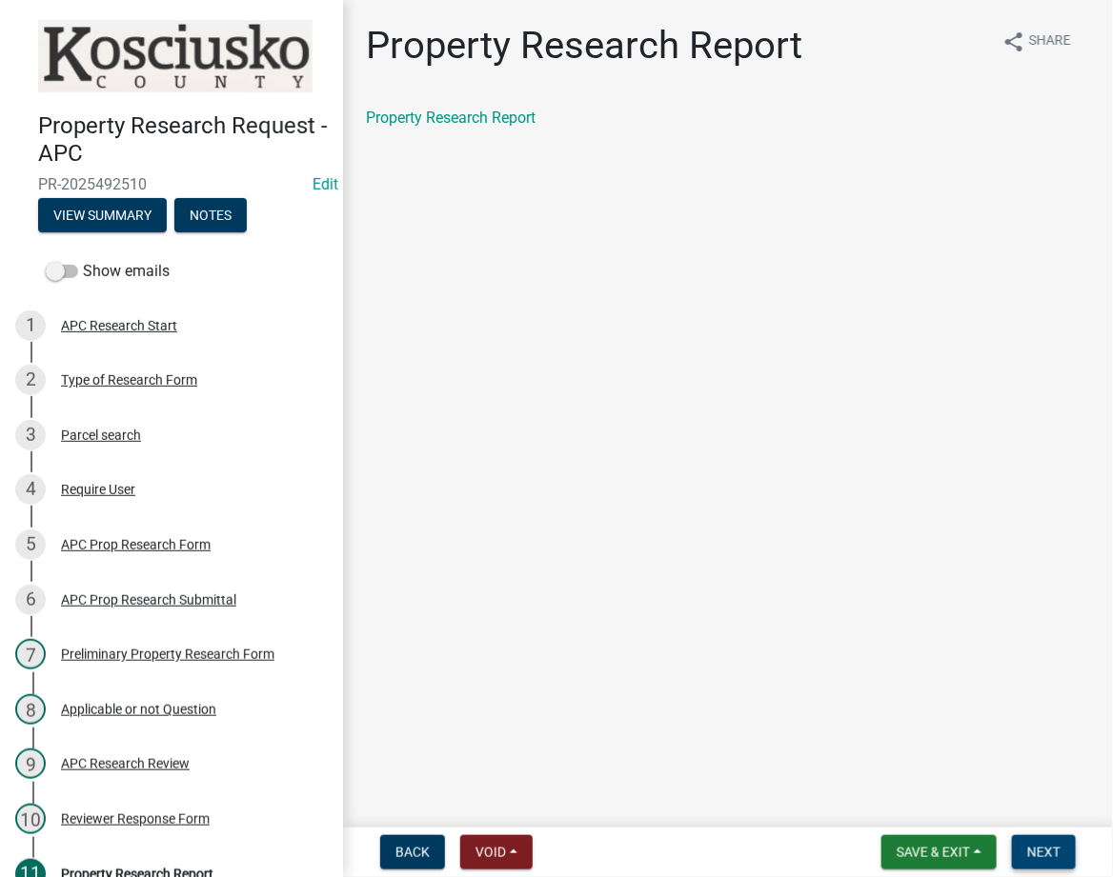
click at [1034, 846] on span "Next" at bounding box center [1043, 852] width 33 height 15
